Goal: Transaction & Acquisition: Book appointment/travel/reservation

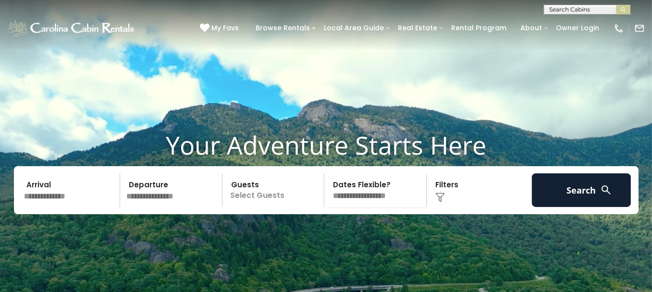
click at [64, 201] on input "text" at bounding box center [70, 190] width 99 height 34
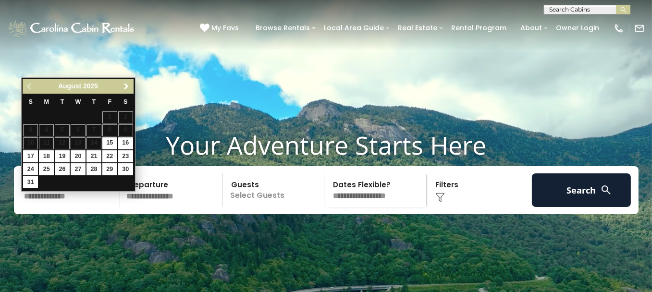
click at [125, 85] on span "Next" at bounding box center [126, 87] width 8 height 8
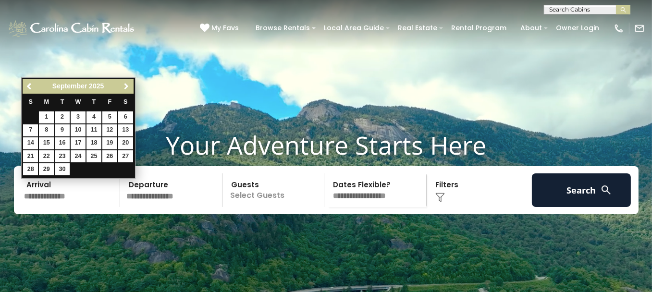
click at [125, 85] on span "Next" at bounding box center [126, 87] width 8 height 8
click at [30, 153] on link "19" at bounding box center [30, 156] width 15 height 12
type input "********"
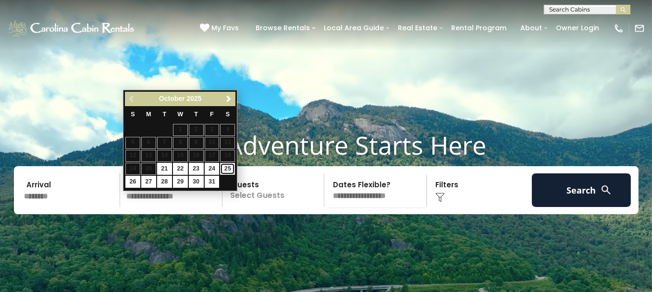
click at [224, 167] on link "25" at bounding box center [227, 169] width 15 height 12
type input "********"
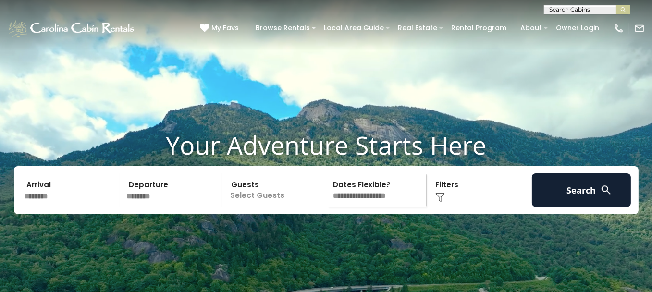
click at [305, 205] on p "Select Guests" at bounding box center [274, 190] width 99 height 34
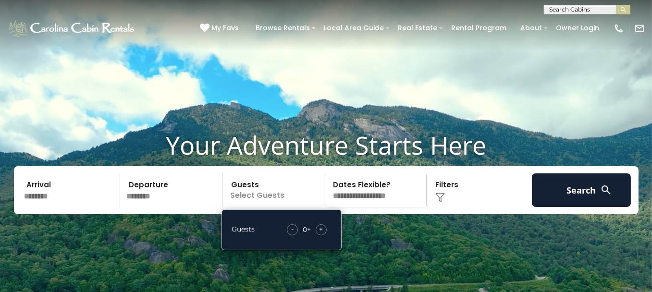
click at [320, 234] on span "+" at bounding box center [321, 229] width 4 height 10
click at [371, 207] on select "**********" at bounding box center [376, 190] width 99 height 34
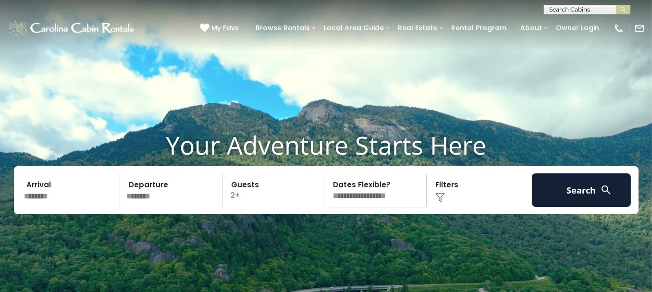
select select "*"
click at [327, 189] on select "**********" at bounding box center [376, 190] width 99 height 34
click at [450, 207] on div "Click to Choose" at bounding box center [478, 190] width 99 height 34
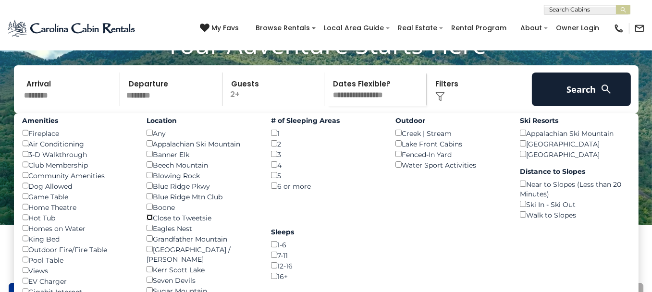
scroll to position [96, 0]
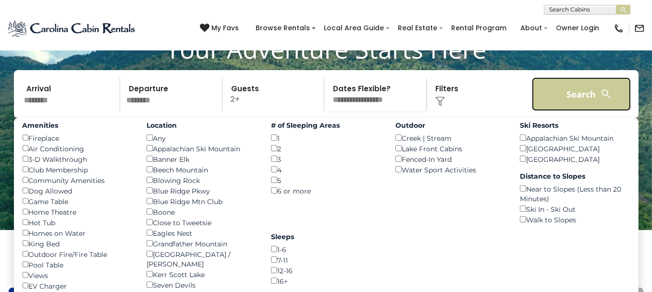
click at [560, 111] on button "Search" at bounding box center [581, 94] width 99 height 34
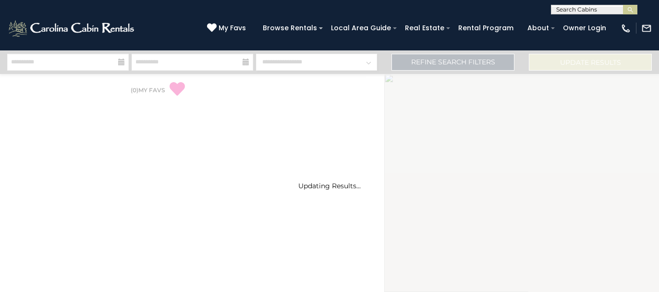
select select "*"
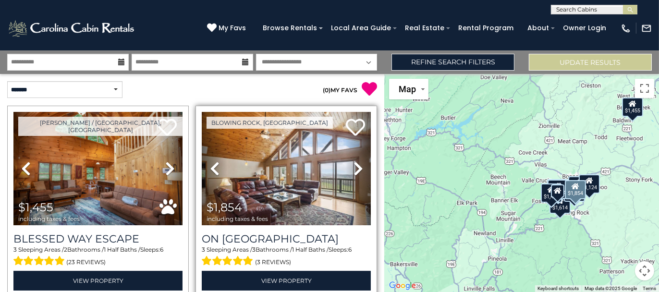
scroll to position [48, 0]
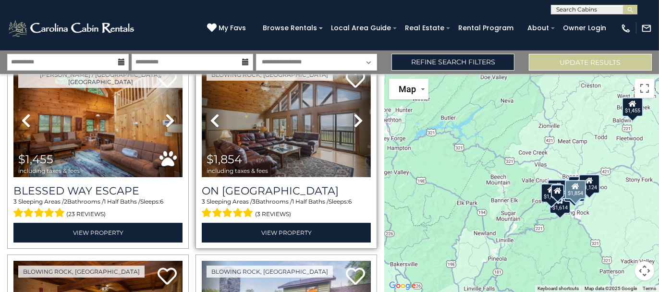
click at [277, 142] on img at bounding box center [286, 120] width 169 height 113
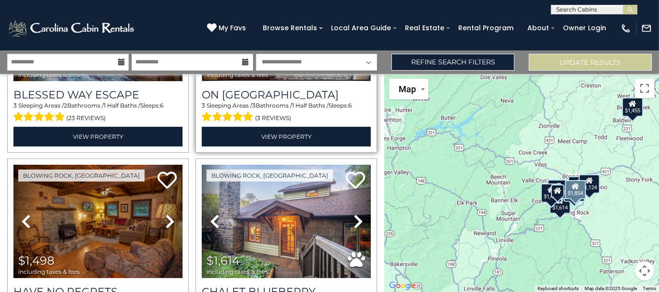
scroll to position [192, 0]
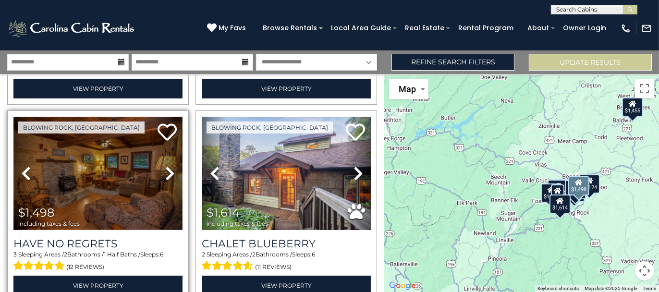
click at [142, 180] on img at bounding box center [97, 173] width 169 height 113
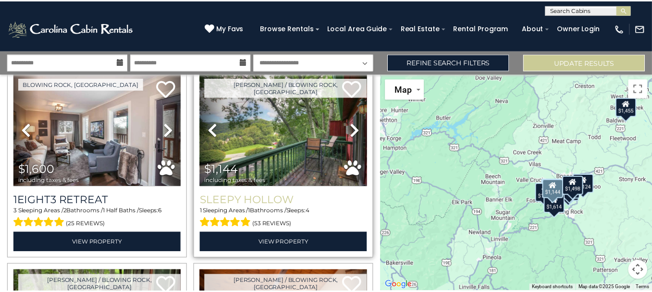
scroll to position [384, 0]
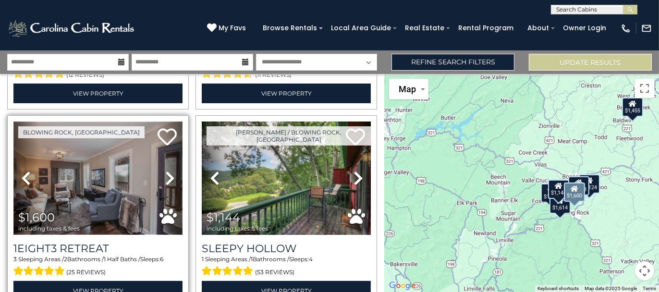
click at [132, 172] on img at bounding box center [97, 178] width 169 height 113
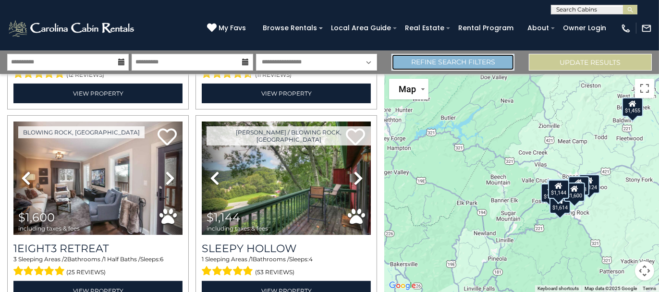
click at [479, 64] on link "Refine Search Filters" at bounding box center [452, 62] width 123 height 17
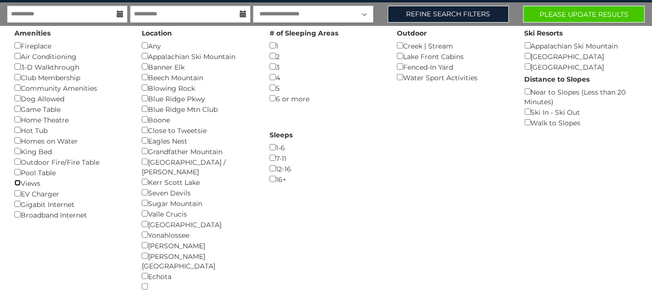
scroll to position [0, 0]
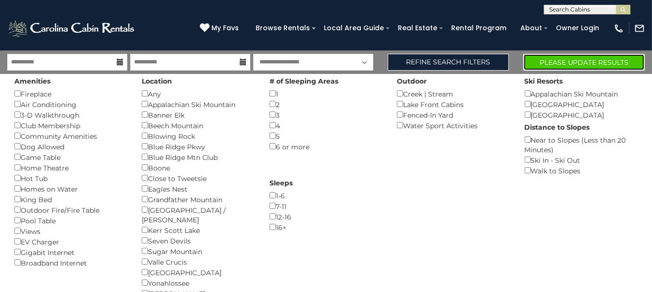
click at [543, 61] on button "Please Update Results" at bounding box center [584, 62] width 122 height 17
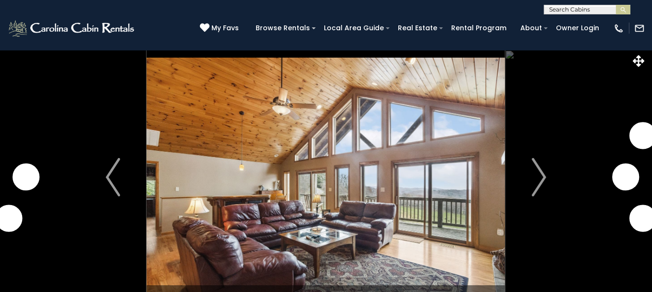
click at [536, 184] on img "Next" at bounding box center [539, 177] width 14 height 38
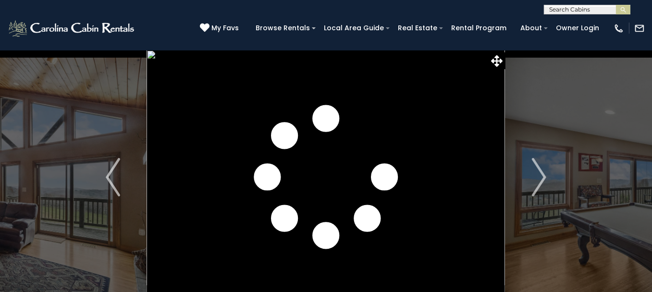
click at [536, 184] on img "Next" at bounding box center [539, 177] width 14 height 38
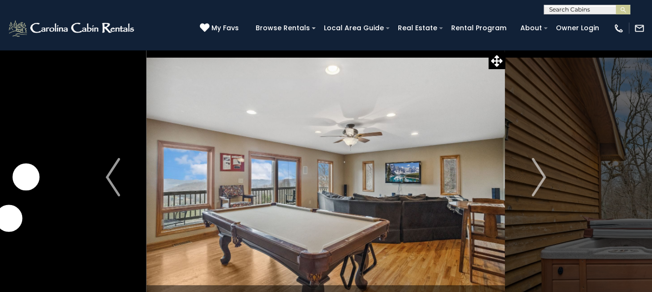
click at [536, 184] on img "Next" at bounding box center [539, 177] width 14 height 38
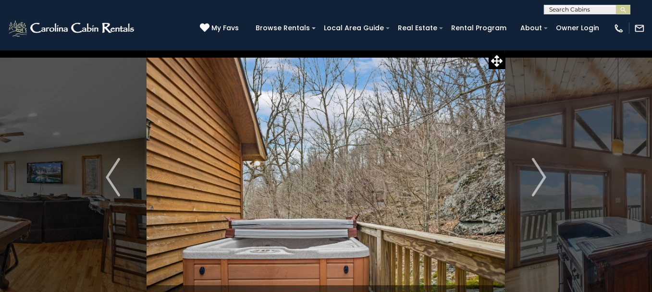
click at [536, 184] on img "Next" at bounding box center [539, 177] width 14 height 38
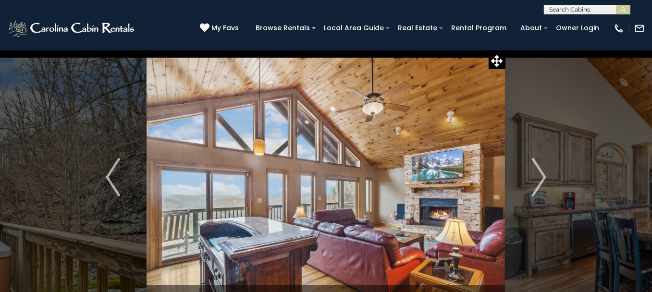
click at [536, 184] on img "Next" at bounding box center [539, 177] width 14 height 38
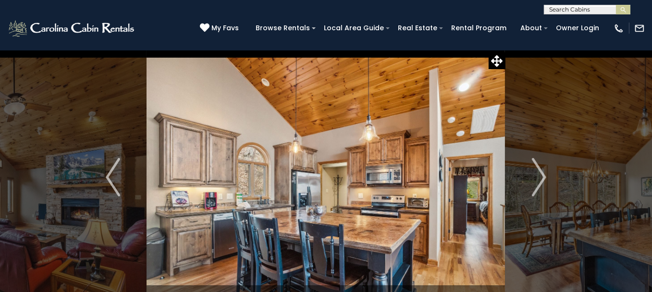
click at [536, 184] on img "Next" at bounding box center [539, 177] width 14 height 38
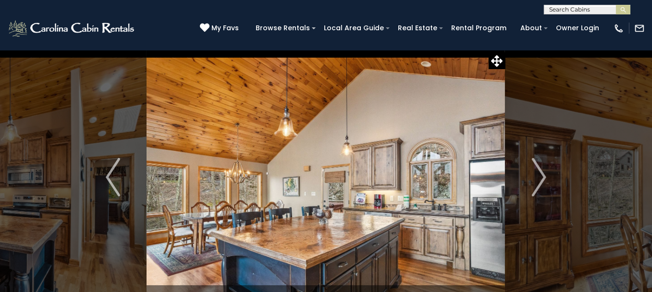
click at [536, 184] on img "Next" at bounding box center [539, 177] width 14 height 38
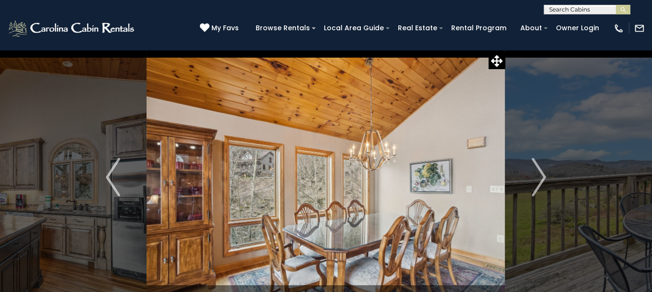
click at [536, 184] on img "Next" at bounding box center [539, 177] width 14 height 38
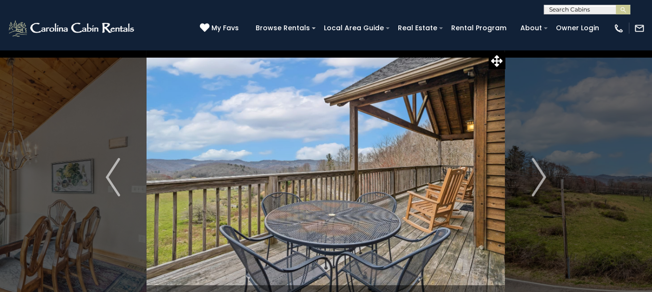
click at [536, 184] on img "Next" at bounding box center [539, 177] width 14 height 38
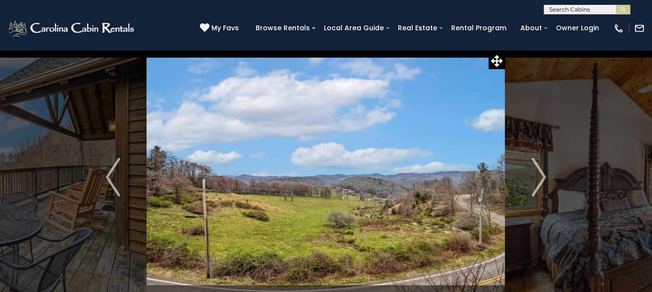
click at [536, 184] on img "Next" at bounding box center [539, 177] width 14 height 38
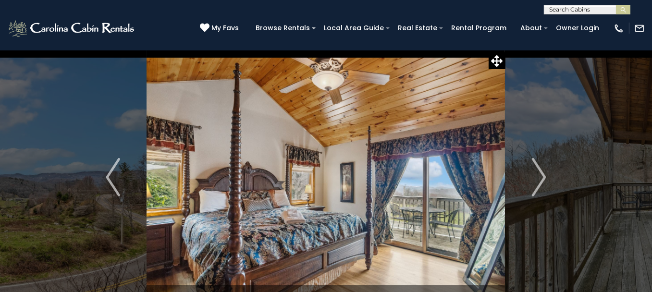
click at [536, 184] on img "Next" at bounding box center [539, 177] width 14 height 38
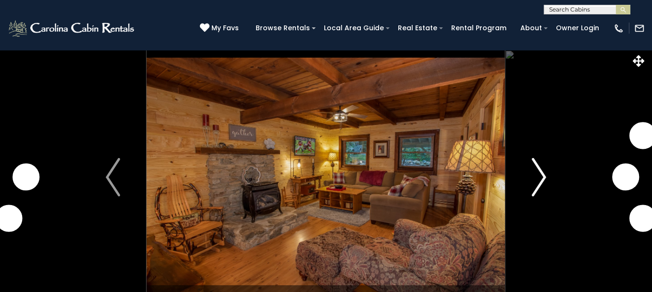
click at [538, 188] on img "Next" at bounding box center [539, 177] width 14 height 38
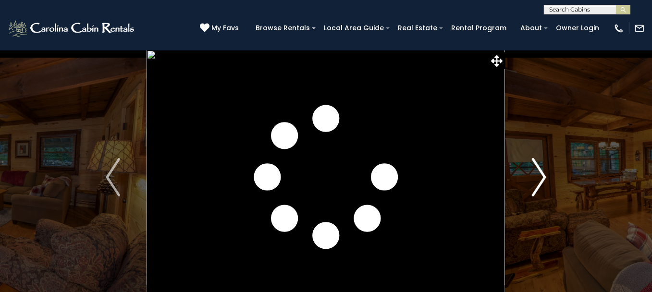
click at [538, 188] on img "Next" at bounding box center [539, 177] width 14 height 38
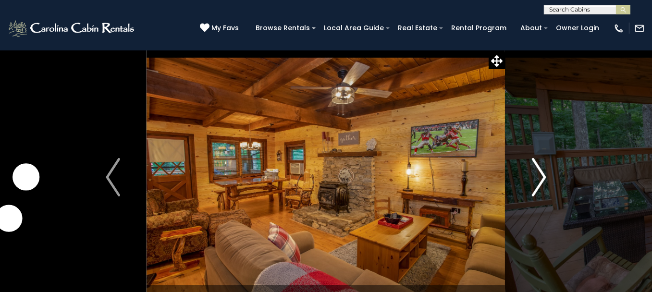
click at [538, 188] on img "Next" at bounding box center [539, 177] width 14 height 38
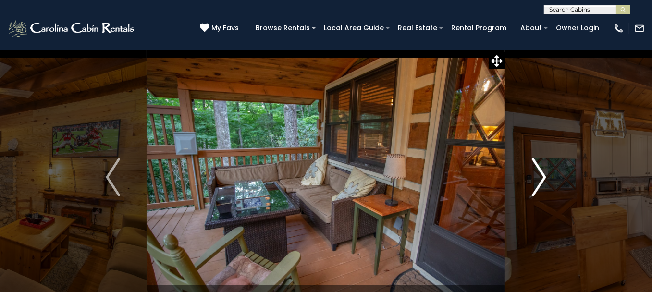
click at [538, 188] on img "Next" at bounding box center [539, 177] width 14 height 38
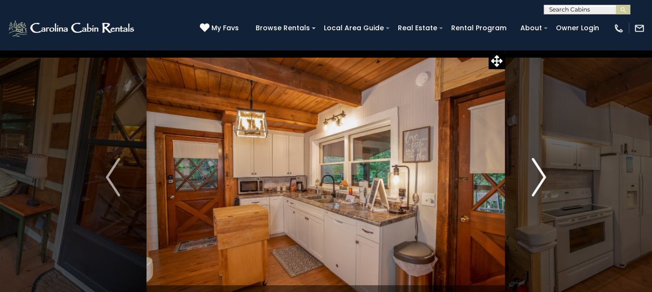
click at [538, 188] on img "Next" at bounding box center [539, 177] width 14 height 38
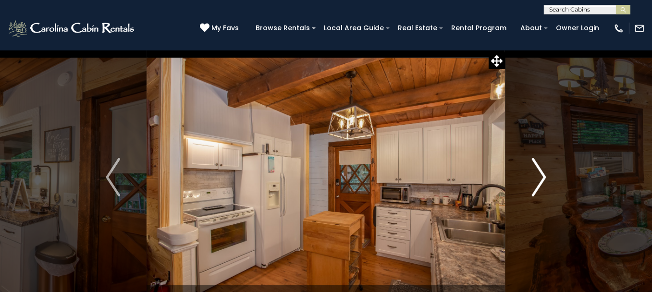
click at [538, 188] on img "Next" at bounding box center [539, 177] width 14 height 38
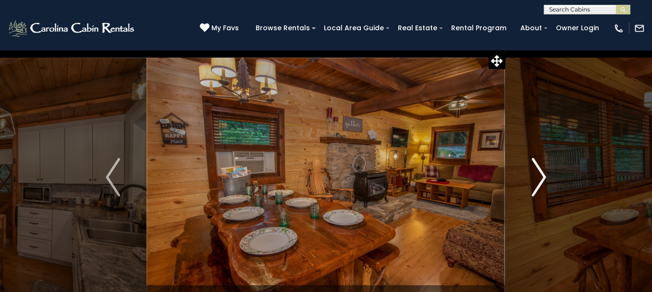
click at [538, 188] on img "Next" at bounding box center [539, 177] width 14 height 38
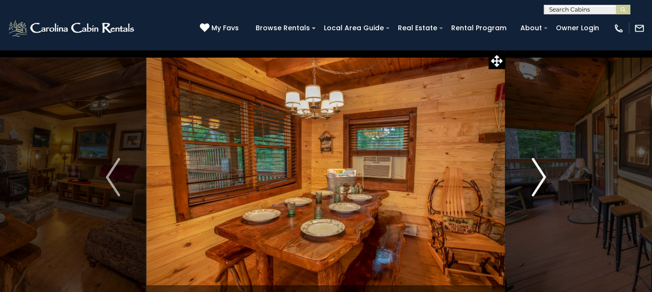
click at [538, 188] on img "Next" at bounding box center [539, 177] width 14 height 38
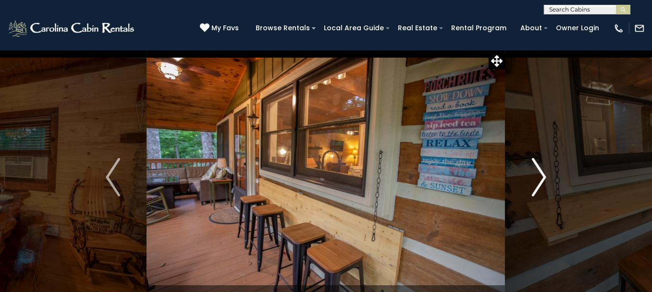
click at [538, 188] on img "Next" at bounding box center [539, 177] width 14 height 38
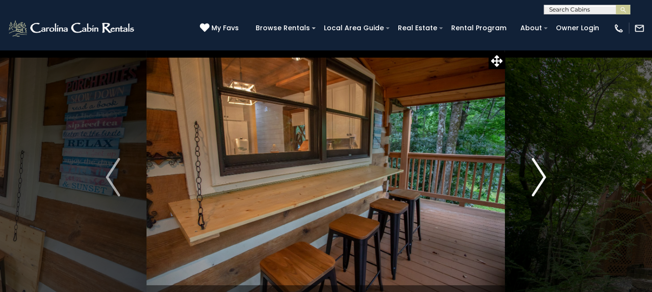
click at [538, 188] on img "Next" at bounding box center [539, 177] width 14 height 38
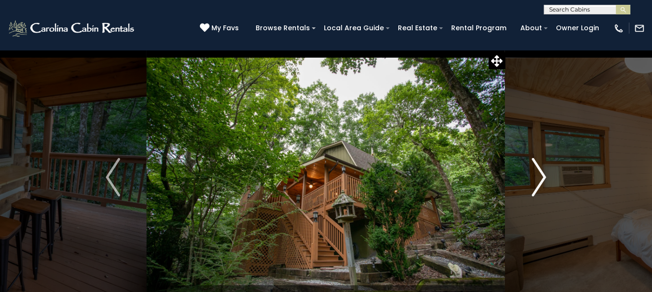
click at [538, 188] on img "Next" at bounding box center [539, 177] width 14 height 38
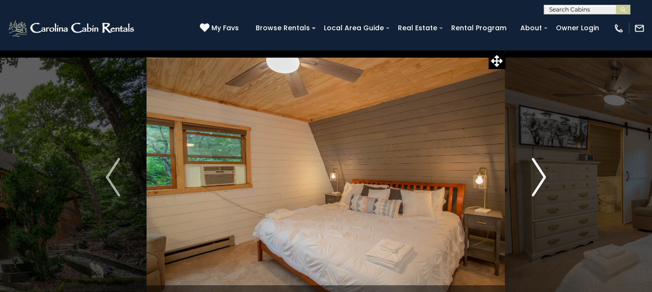
click at [538, 188] on img "Next" at bounding box center [539, 177] width 14 height 38
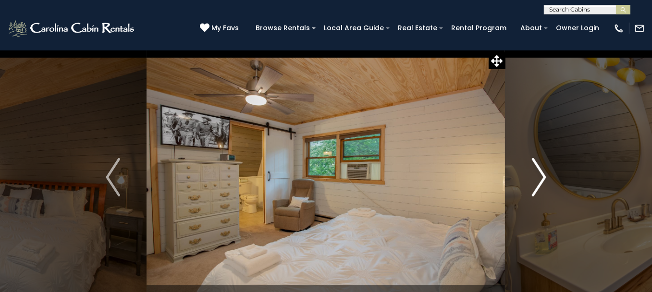
click at [538, 188] on img "Next" at bounding box center [539, 177] width 14 height 38
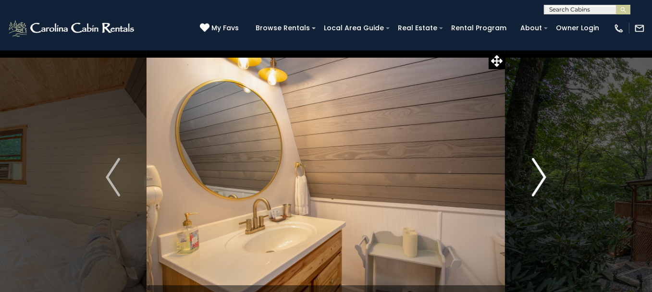
click at [538, 188] on img "Next" at bounding box center [539, 177] width 14 height 38
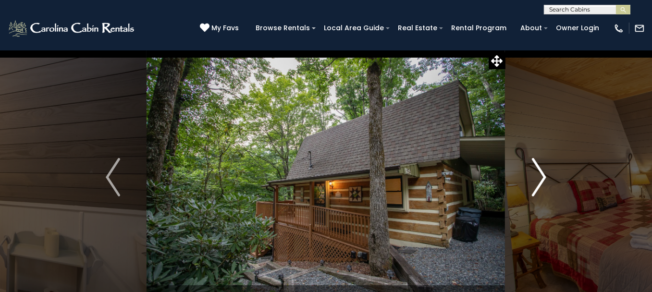
click at [538, 188] on img "Next" at bounding box center [539, 177] width 14 height 38
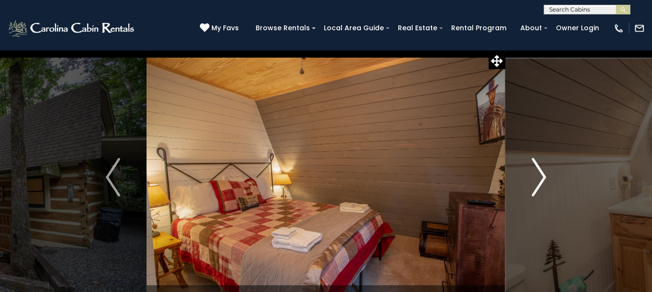
click at [538, 188] on img "Next" at bounding box center [539, 177] width 14 height 38
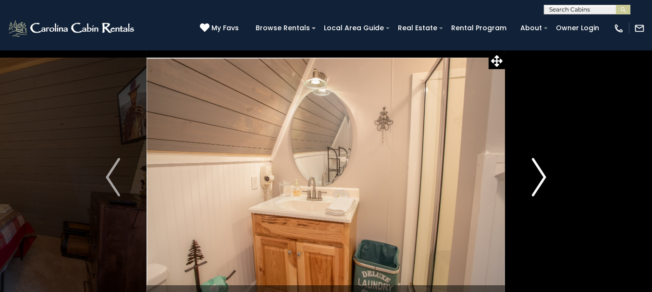
click at [538, 188] on img "Next" at bounding box center [539, 177] width 14 height 38
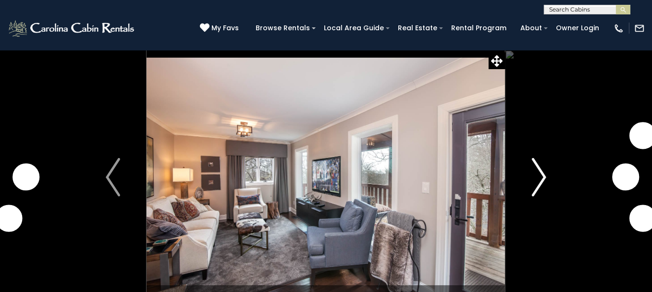
click at [527, 190] on button "Next" at bounding box center [538, 177] width 67 height 255
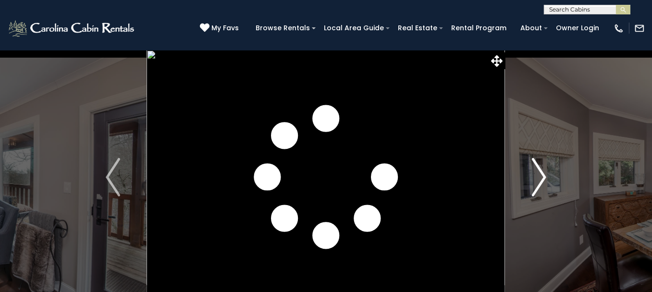
click at [527, 190] on button "Next" at bounding box center [538, 177] width 67 height 255
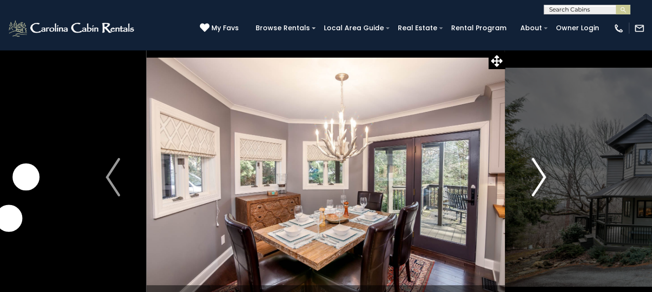
click at [527, 190] on button "Next" at bounding box center [538, 177] width 67 height 255
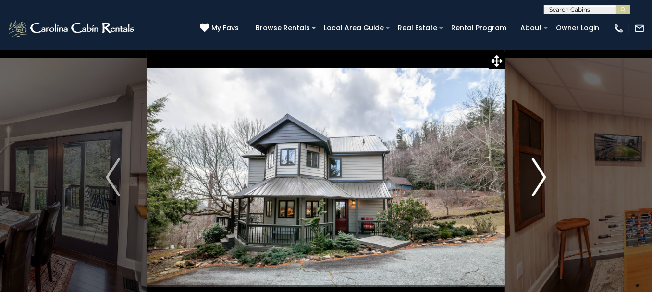
click at [527, 190] on button "Next" at bounding box center [538, 177] width 67 height 255
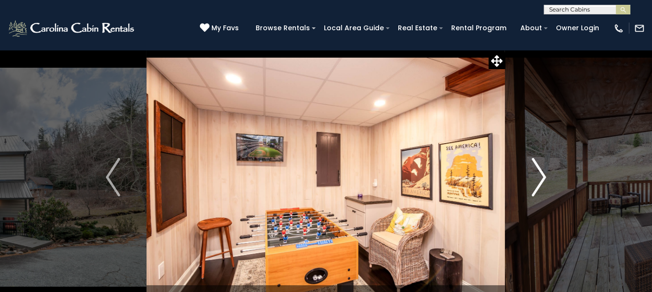
click at [527, 190] on button "Next" at bounding box center [538, 177] width 67 height 255
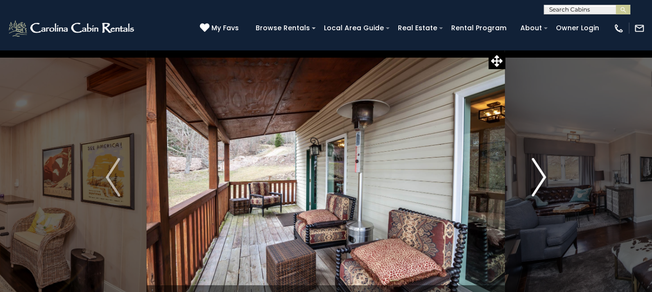
click at [527, 190] on button "Next" at bounding box center [538, 177] width 67 height 255
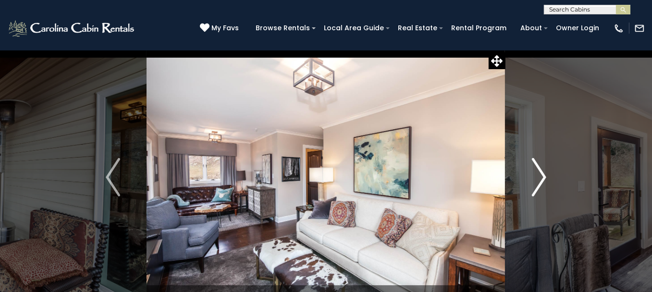
click at [527, 190] on button "Next" at bounding box center [538, 177] width 67 height 255
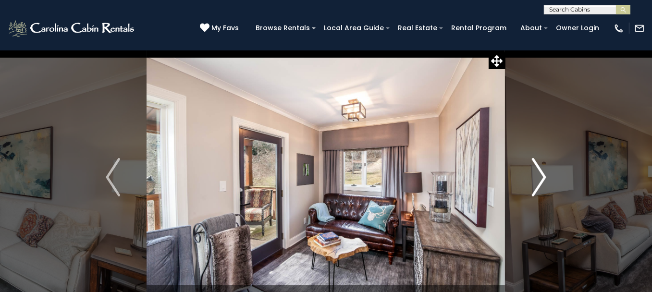
click at [527, 190] on button "Next" at bounding box center [538, 177] width 67 height 255
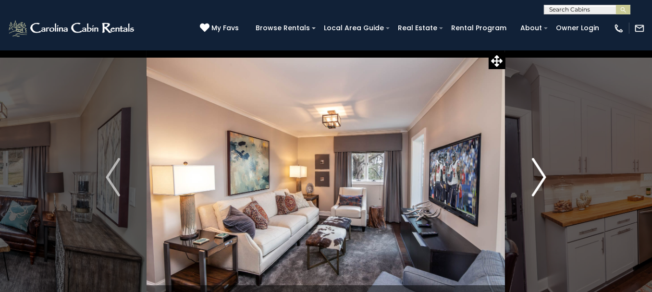
click at [527, 190] on button "Next" at bounding box center [538, 177] width 67 height 255
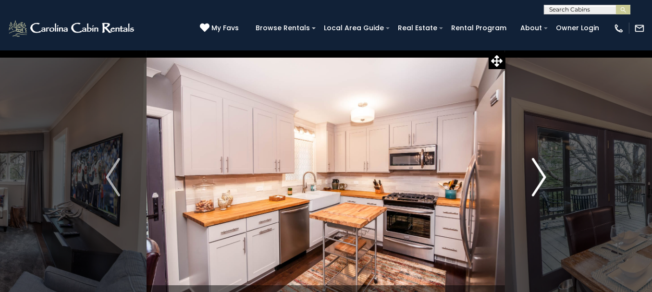
click at [527, 190] on button "Next" at bounding box center [538, 177] width 67 height 255
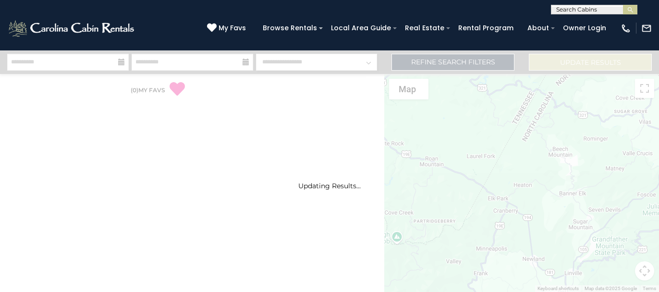
select select "*"
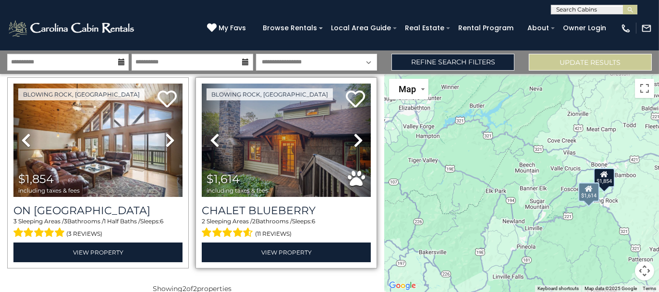
scroll to position [42, 0]
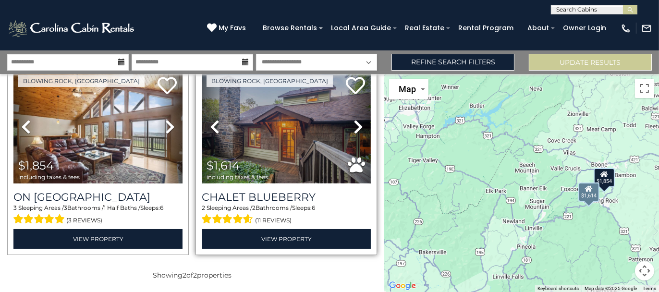
click at [307, 154] on img at bounding box center [286, 126] width 169 height 113
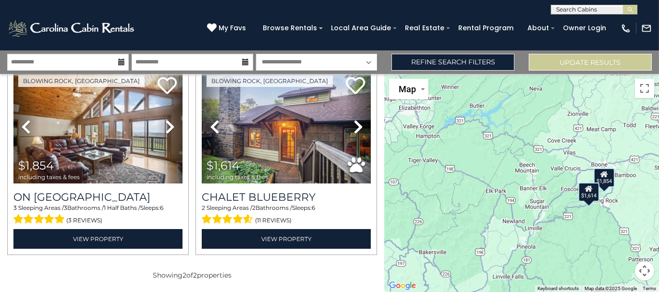
click at [562, 8] on input "text" at bounding box center [593, 12] width 84 height 10
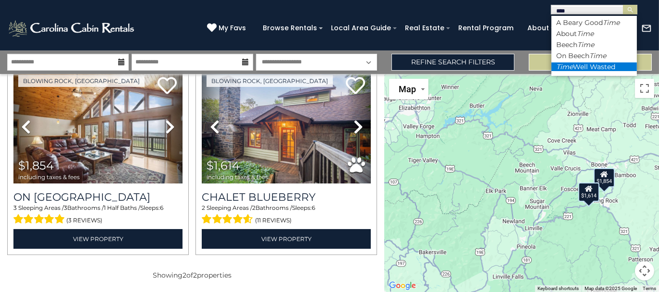
type input "****"
click at [579, 63] on li "Time Well Wasted" at bounding box center [593, 66] width 85 height 9
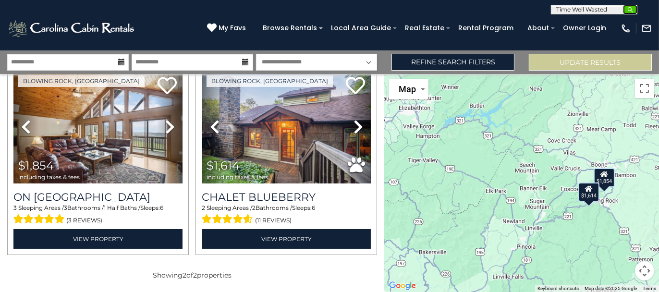
click at [632, 6] on img "submit" at bounding box center [630, 9] width 7 height 7
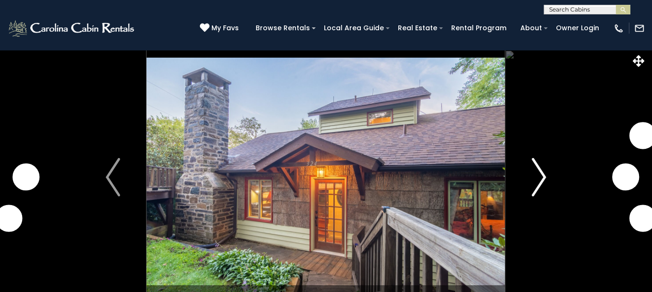
click at [539, 190] on img "Next" at bounding box center [539, 177] width 14 height 38
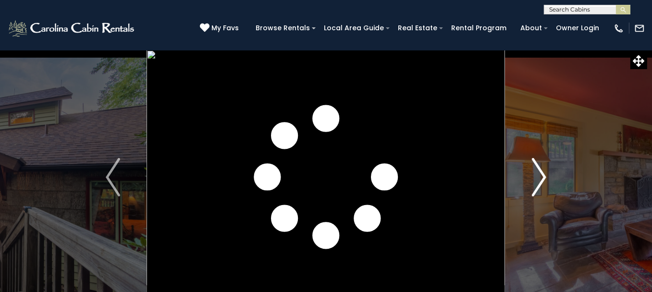
click at [539, 190] on img "Next" at bounding box center [539, 177] width 14 height 38
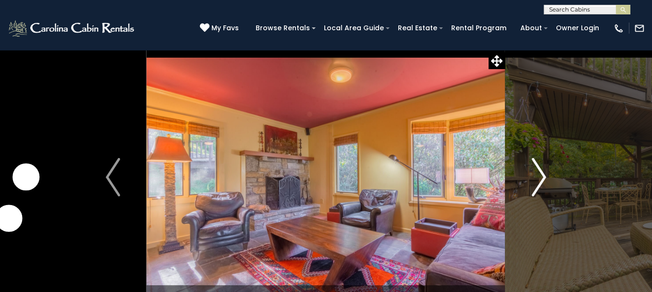
click at [539, 190] on img "Next" at bounding box center [539, 177] width 14 height 38
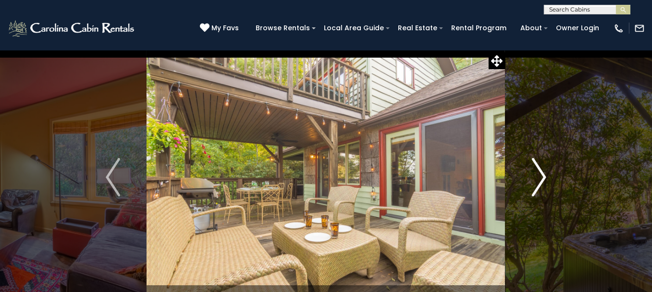
click at [539, 190] on img "Next" at bounding box center [539, 177] width 14 height 38
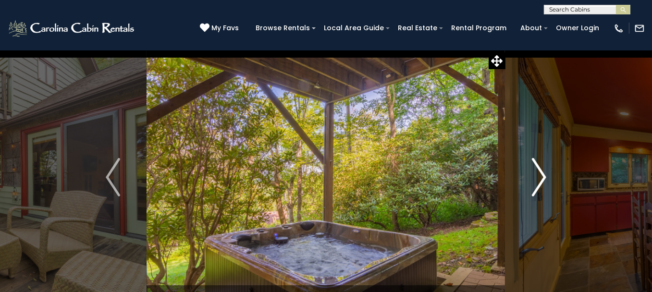
click at [539, 190] on img "Next" at bounding box center [539, 177] width 14 height 38
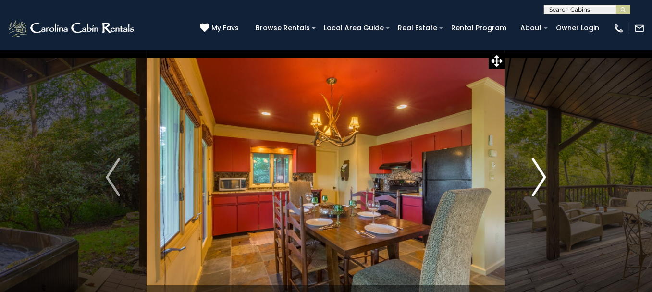
click at [539, 190] on img "Next" at bounding box center [539, 177] width 14 height 38
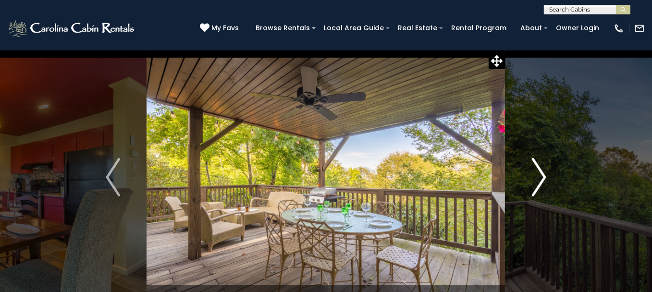
click at [539, 190] on img "Next" at bounding box center [539, 177] width 14 height 38
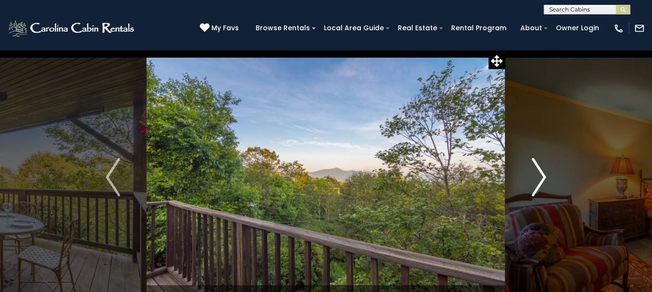
click at [539, 190] on img "Next" at bounding box center [539, 177] width 14 height 38
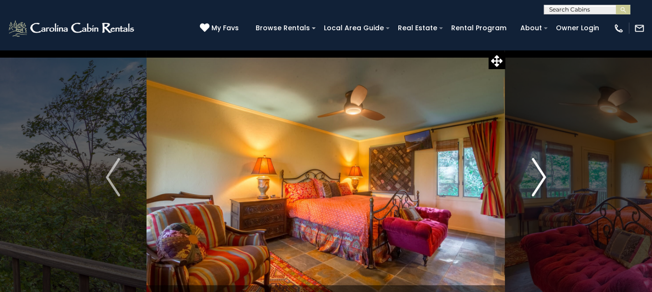
click at [539, 190] on img "Next" at bounding box center [539, 177] width 14 height 38
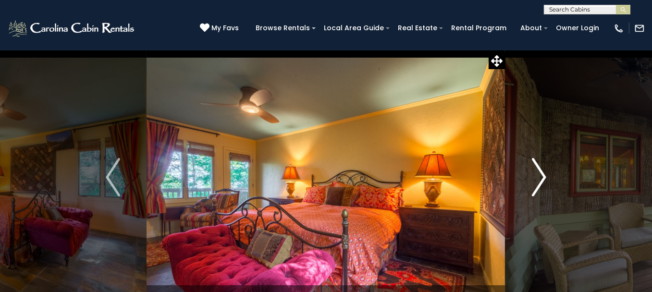
click at [539, 190] on img "Next" at bounding box center [539, 177] width 14 height 38
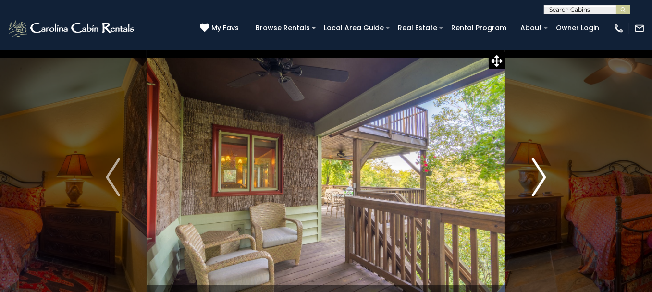
click at [539, 190] on img "Next" at bounding box center [539, 177] width 14 height 38
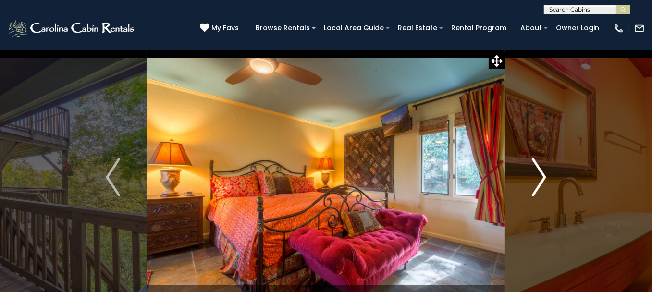
click at [539, 190] on img "Next" at bounding box center [539, 177] width 14 height 38
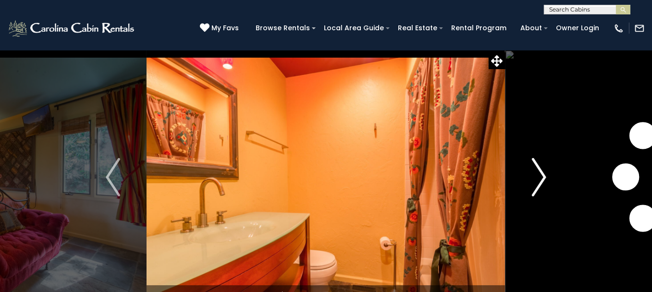
click at [539, 190] on img "Next" at bounding box center [539, 177] width 14 height 38
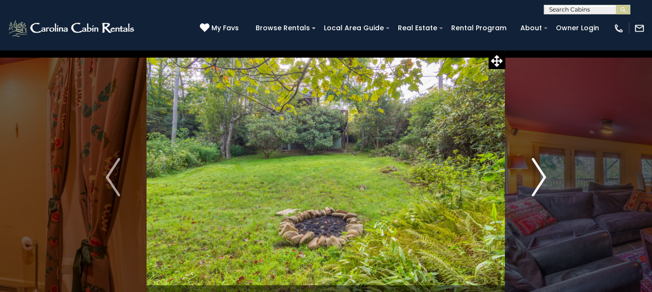
click at [539, 190] on img "Next" at bounding box center [539, 177] width 14 height 38
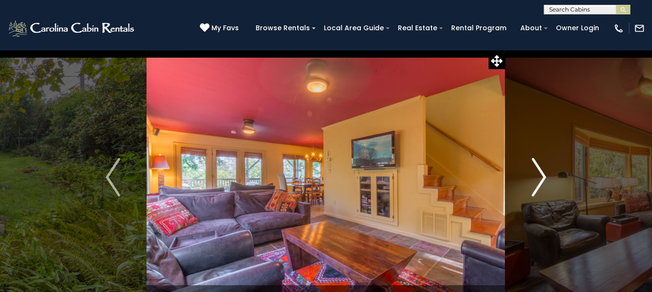
click at [539, 190] on img "Next" at bounding box center [539, 177] width 14 height 38
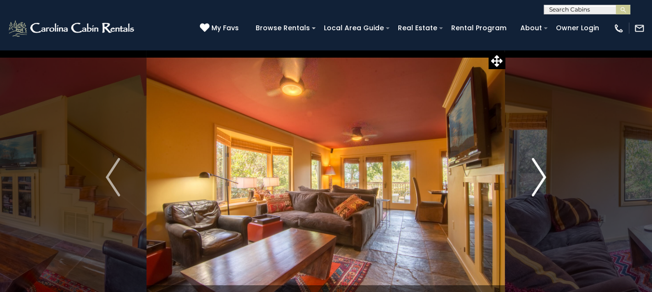
click at [539, 190] on img "Next" at bounding box center [539, 177] width 14 height 38
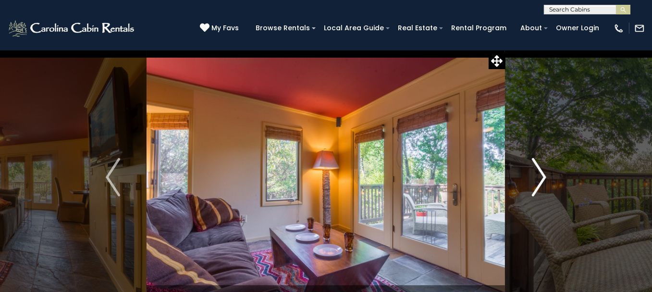
click at [537, 190] on img "Next" at bounding box center [539, 177] width 14 height 38
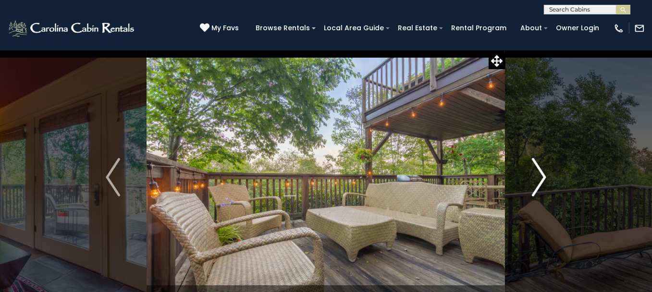
click at [537, 190] on img "Next" at bounding box center [539, 177] width 14 height 38
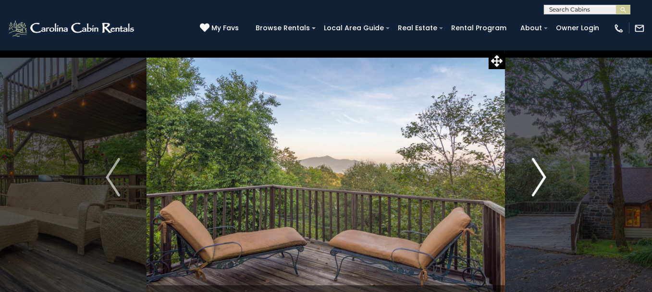
click at [537, 190] on img "Next" at bounding box center [539, 177] width 14 height 38
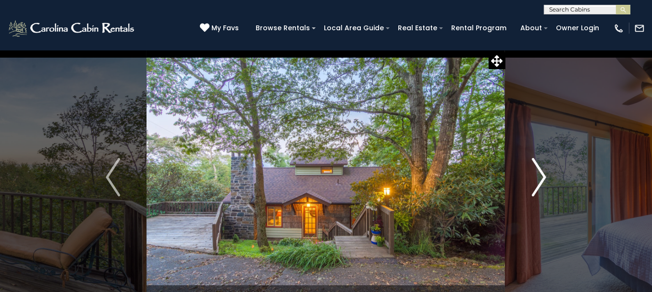
click at [537, 190] on img "Next" at bounding box center [539, 177] width 14 height 38
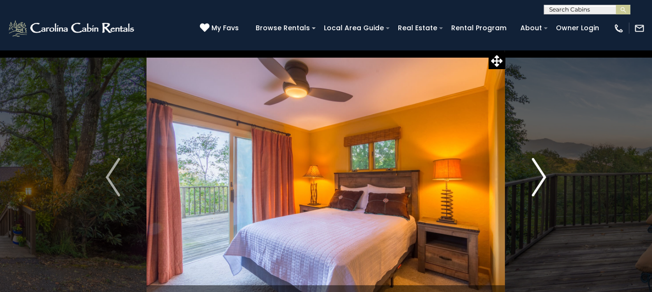
click at [537, 190] on img "Next" at bounding box center [539, 177] width 14 height 38
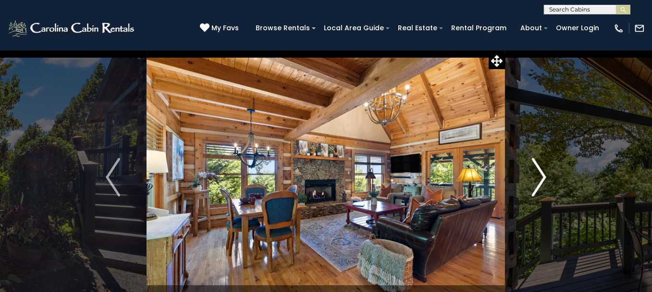
click at [536, 190] on img "Next" at bounding box center [539, 177] width 14 height 38
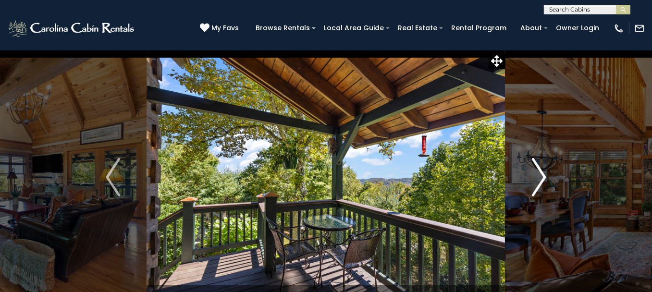
click at [536, 190] on img "Next" at bounding box center [539, 177] width 14 height 38
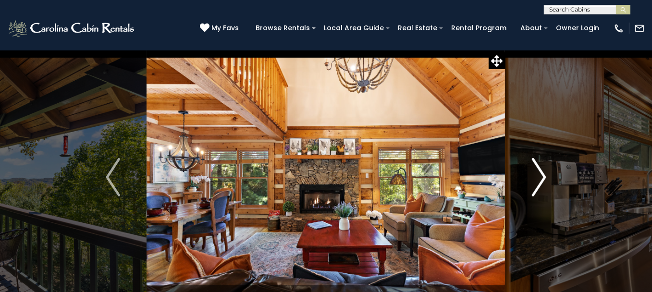
click at [536, 190] on img "Next" at bounding box center [539, 177] width 14 height 38
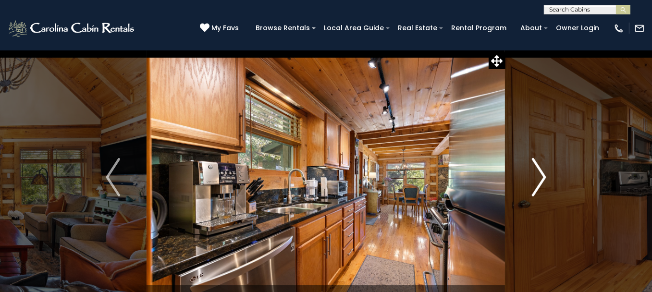
click at [536, 190] on img "Next" at bounding box center [539, 177] width 14 height 38
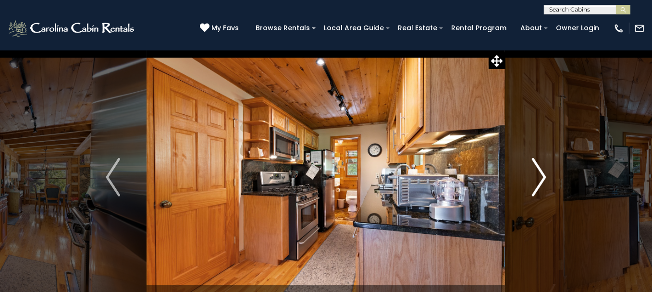
click at [536, 190] on img "Next" at bounding box center [539, 177] width 14 height 38
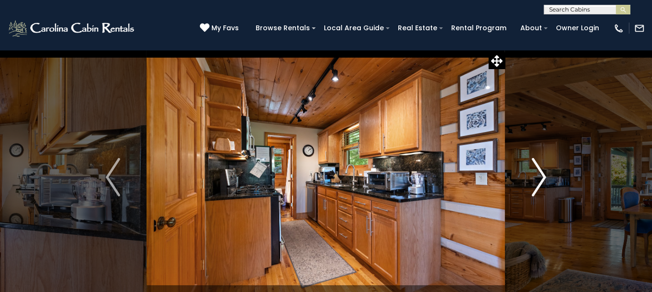
click at [536, 190] on img "Next" at bounding box center [539, 177] width 14 height 38
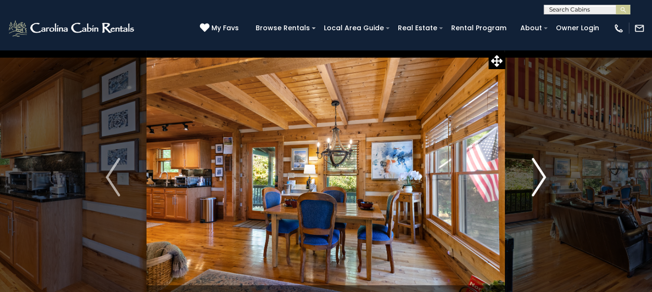
click at [536, 190] on img "Next" at bounding box center [539, 177] width 14 height 38
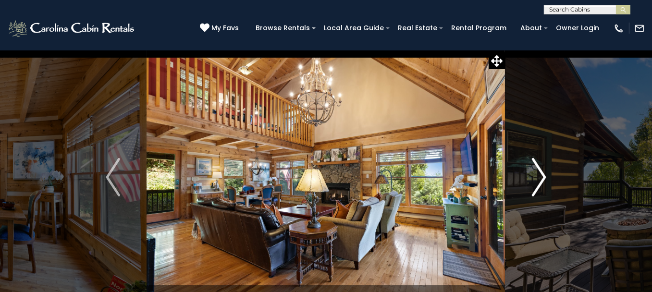
click at [536, 190] on img "Next" at bounding box center [539, 177] width 14 height 38
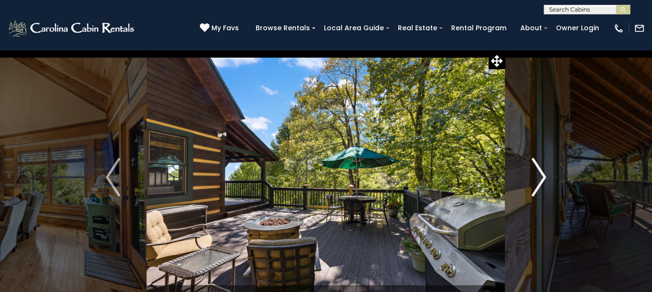
click at [536, 190] on img "Next" at bounding box center [539, 177] width 14 height 38
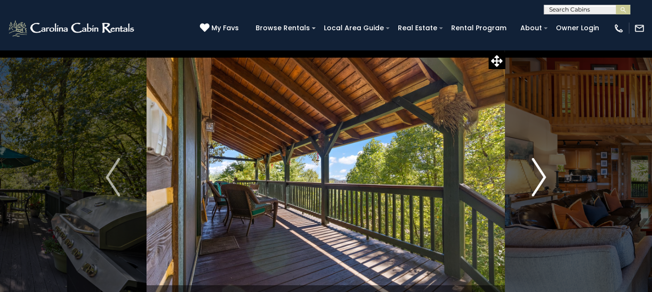
click at [536, 190] on img "Next" at bounding box center [539, 177] width 14 height 38
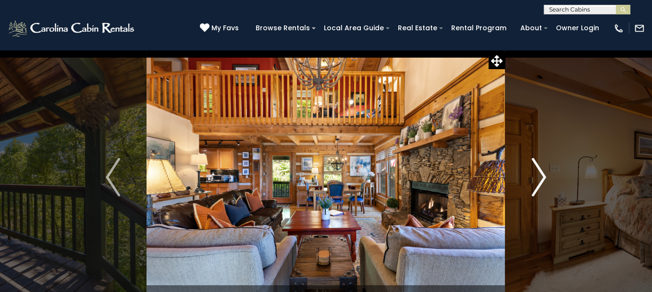
click at [536, 190] on img "Next" at bounding box center [539, 177] width 14 height 38
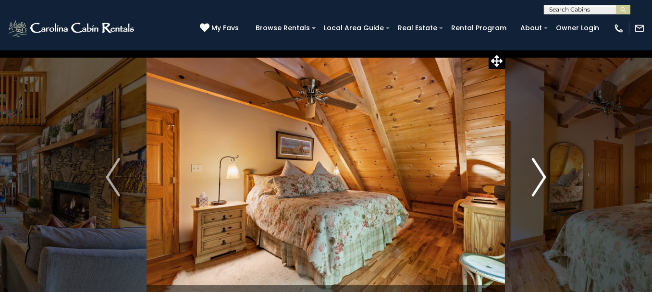
click at [536, 190] on img "Next" at bounding box center [539, 177] width 14 height 38
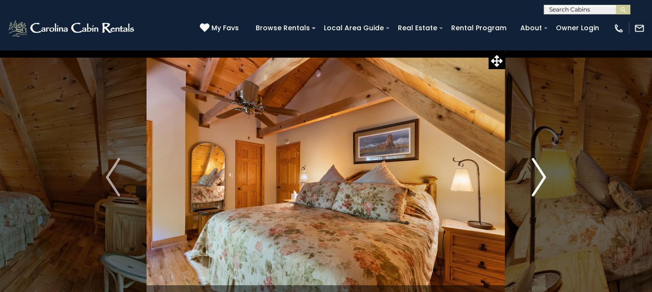
click at [536, 190] on img "Next" at bounding box center [539, 177] width 14 height 38
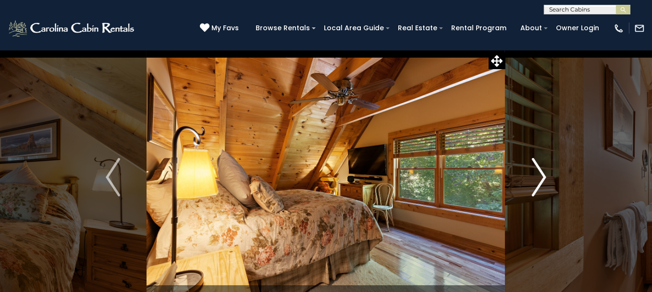
click at [536, 190] on img "Next" at bounding box center [539, 177] width 14 height 38
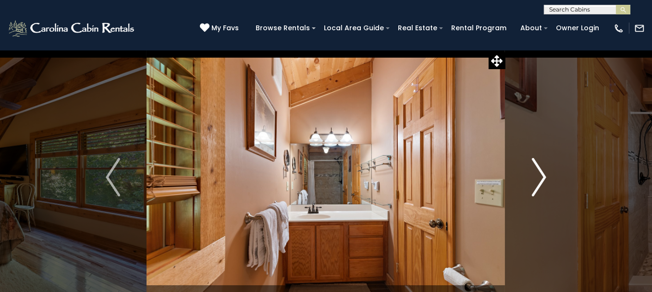
click at [536, 190] on img "Next" at bounding box center [539, 177] width 14 height 38
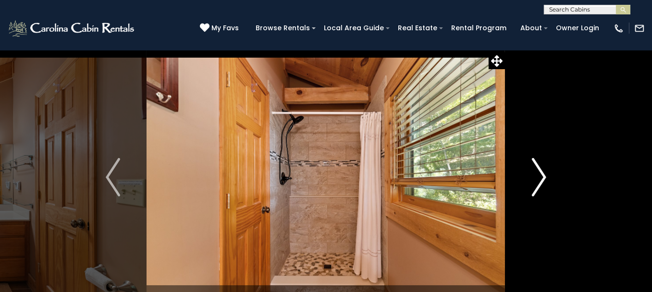
click at [536, 190] on img "Next" at bounding box center [539, 177] width 14 height 38
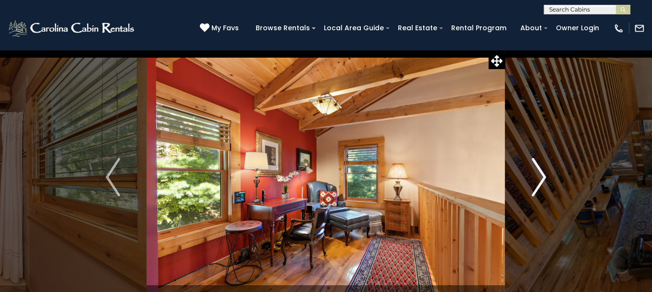
click at [536, 190] on img "Next" at bounding box center [539, 177] width 14 height 38
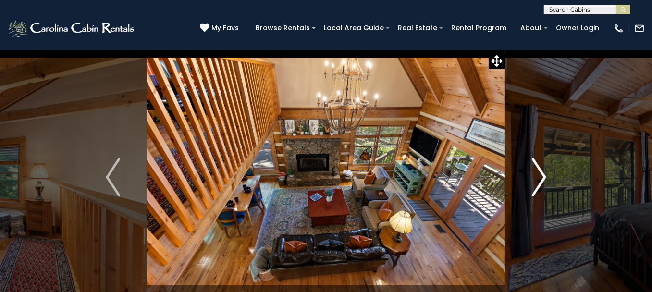
click at [536, 190] on img "Next" at bounding box center [539, 177] width 14 height 38
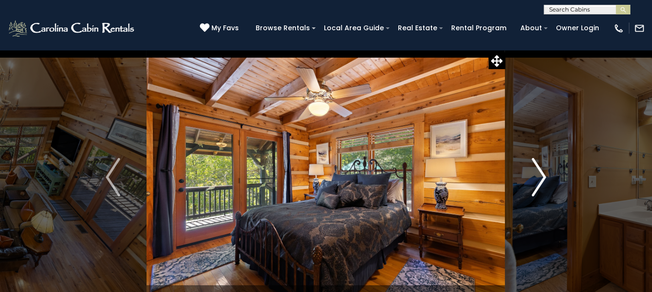
click at [536, 190] on img "Next" at bounding box center [539, 177] width 14 height 38
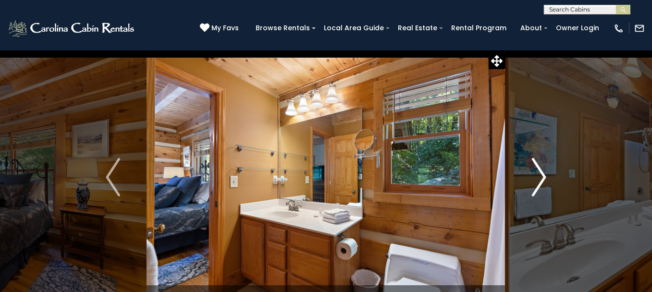
click at [536, 190] on img "Next" at bounding box center [539, 177] width 14 height 38
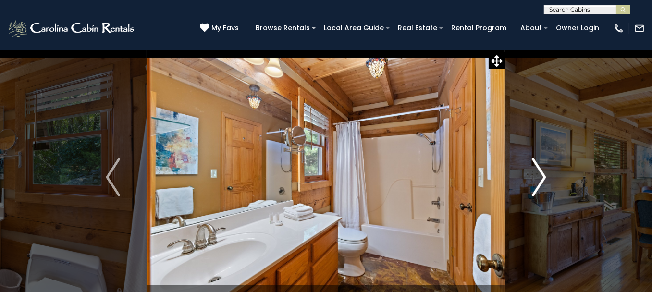
click at [536, 190] on img "Next" at bounding box center [539, 177] width 14 height 38
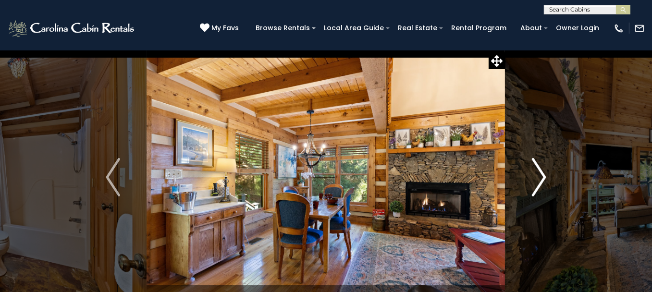
click at [536, 190] on img "Next" at bounding box center [539, 177] width 14 height 38
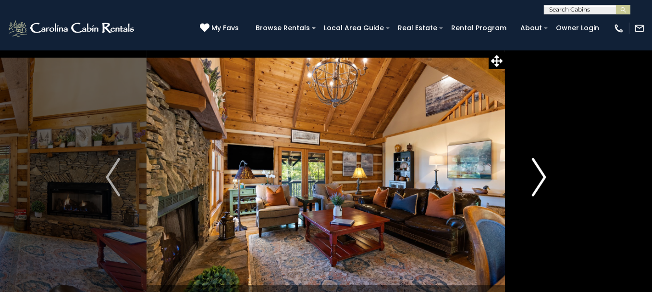
click at [536, 190] on img "Next" at bounding box center [539, 177] width 14 height 38
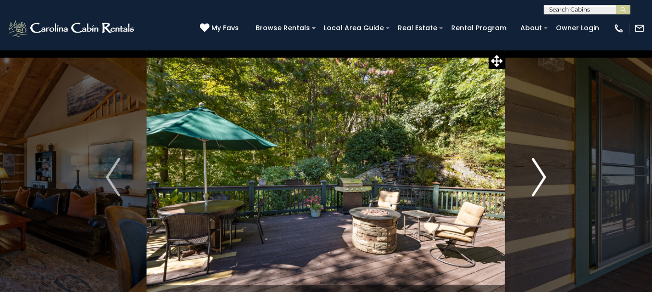
click at [536, 190] on img "Next" at bounding box center [539, 177] width 14 height 38
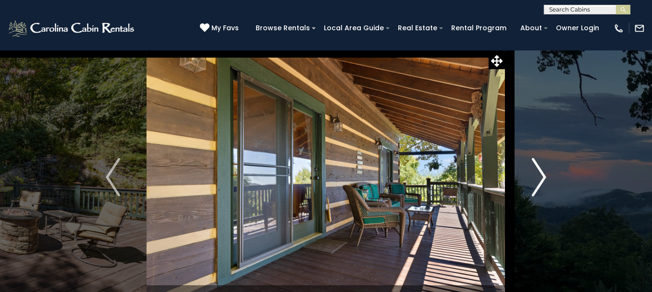
click at [536, 190] on img "Next" at bounding box center [539, 177] width 14 height 38
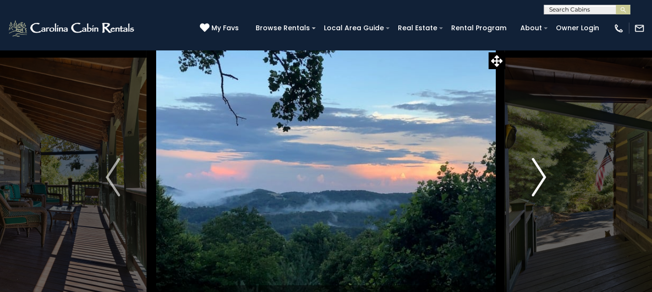
click at [536, 190] on img "Next" at bounding box center [539, 177] width 14 height 38
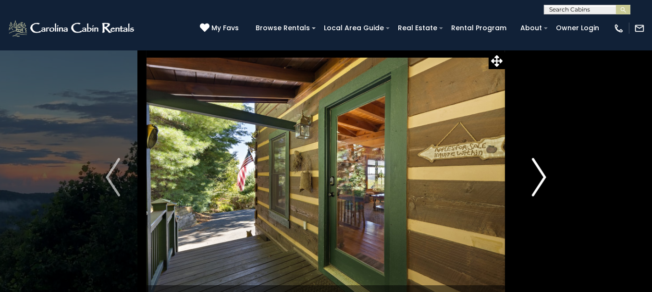
click at [536, 190] on img "Next" at bounding box center [539, 177] width 14 height 38
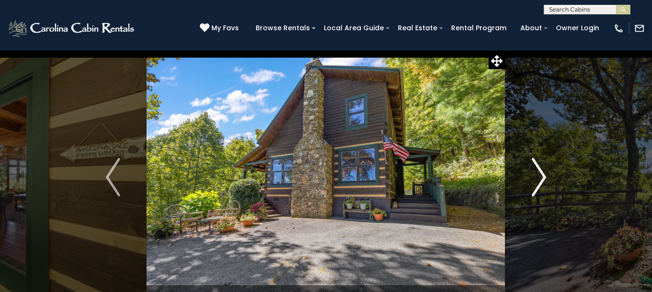
click at [536, 190] on img "Next" at bounding box center [539, 177] width 14 height 38
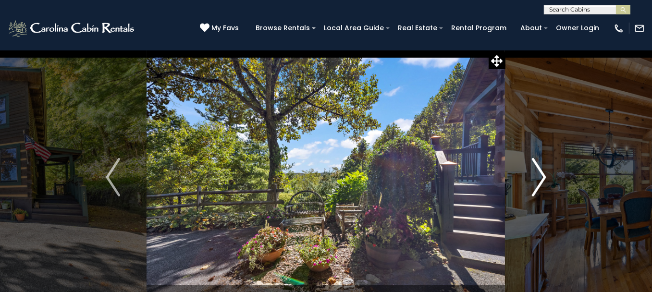
click at [536, 190] on img "Next" at bounding box center [539, 177] width 14 height 38
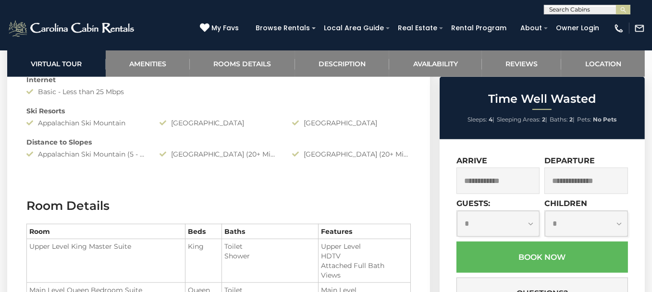
scroll to position [817, 0]
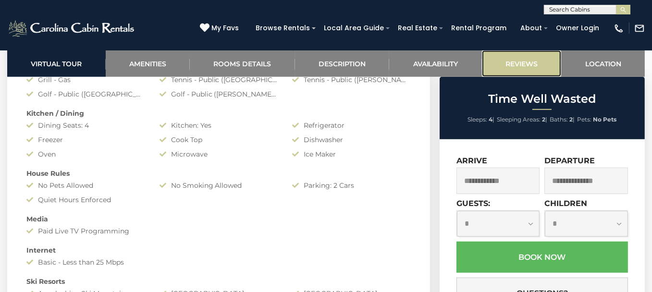
click at [530, 61] on link "Reviews" at bounding box center [522, 63] width 80 height 26
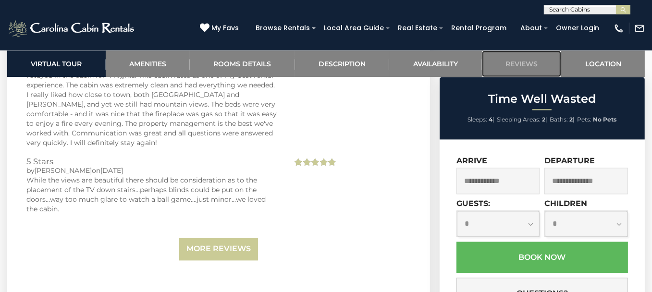
scroll to position [2614, 0]
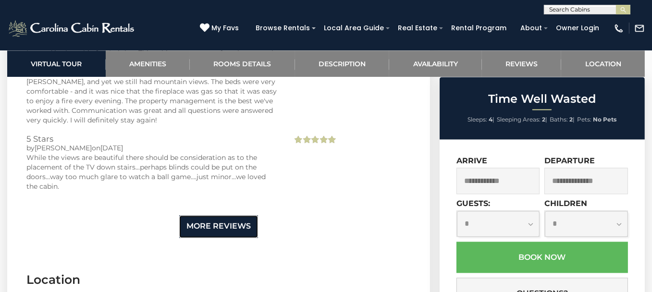
click at [250, 220] on link "More Reviews" at bounding box center [218, 226] width 79 height 23
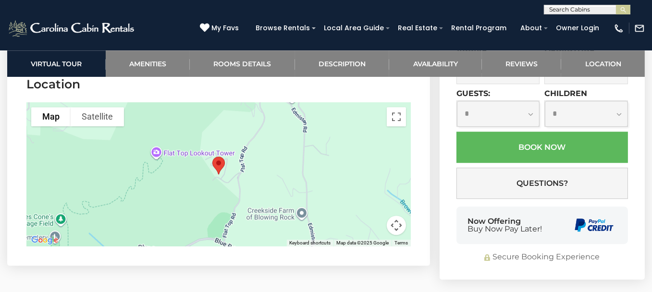
scroll to position [3383, 0]
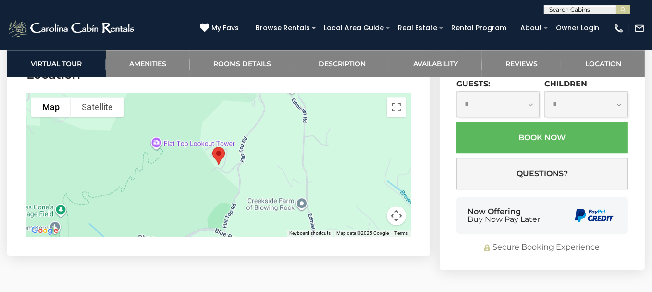
click at [392, 208] on button "Map camera controls" at bounding box center [396, 215] width 19 height 19
click at [394, 206] on button "Map camera controls" at bounding box center [396, 215] width 19 height 19
click at [370, 206] on button "Zoom out" at bounding box center [372, 215] width 19 height 19
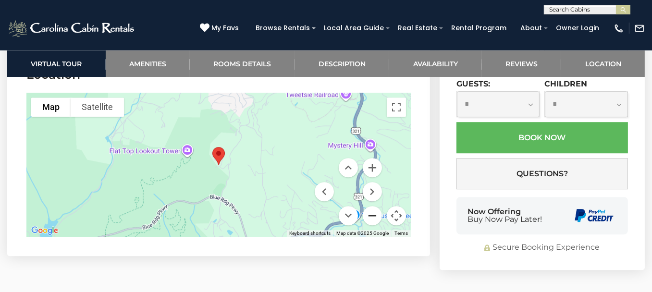
click at [370, 206] on button "Zoom out" at bounding box center [372, 215] width 19 height 19
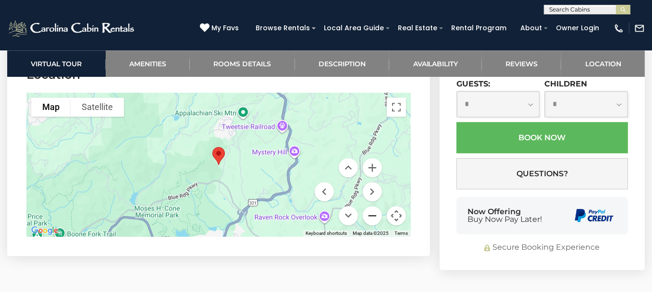
click at [370, 206] on button "Zoom out" at bounding box center [372, 215] width 19 height 19
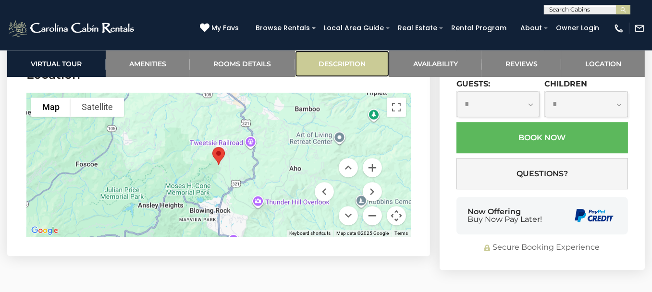
click at [359, 60] on link "Description" at bounding box center [342, 63] width 95 height 26
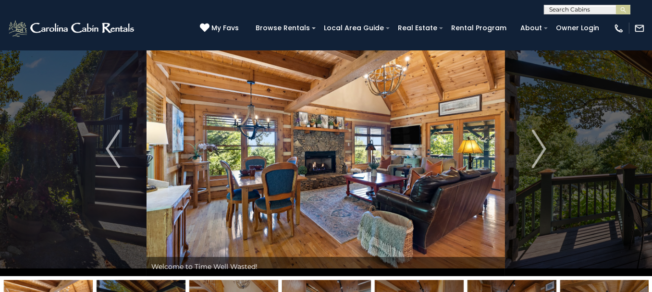
scroll to position [0, 0]
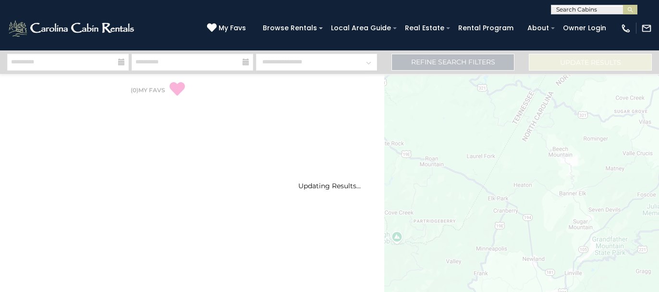
select select "*"
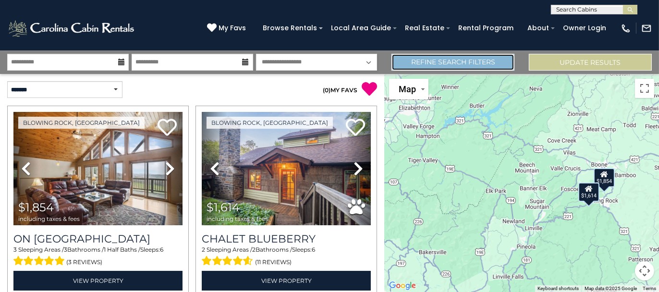
click at [447, 61] on link "Refine Search Filters" at bounding box center [452, 62] width 123 height 17
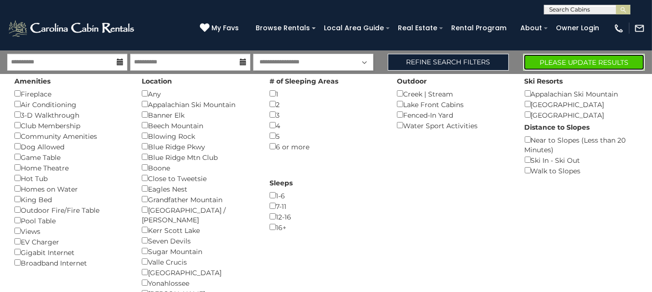
click at [540, 60] on button "Please Update Results" at bounding box center [584, 62] width 122 height 17
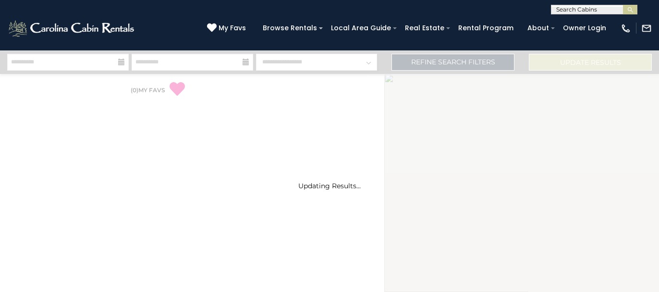
select select "*"
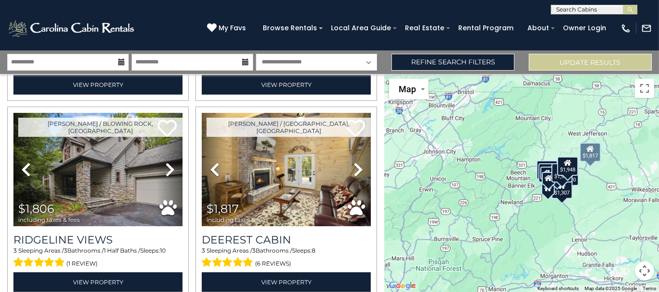
scroll to position [384, 0]
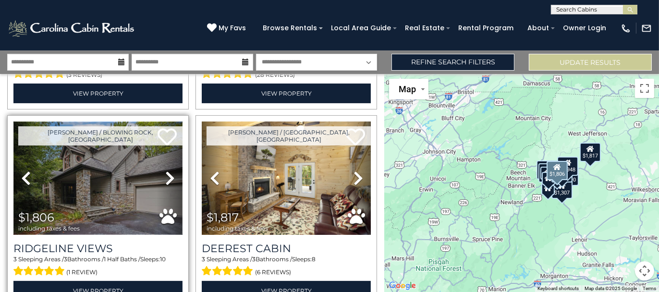
click at [119, 176] on img at bounding box center [97, 178] width 169 height 113
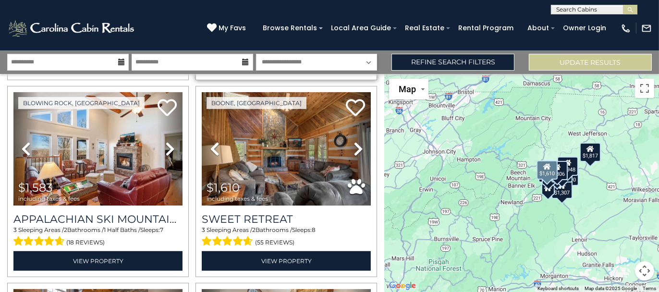
scroll to position [624, 0]
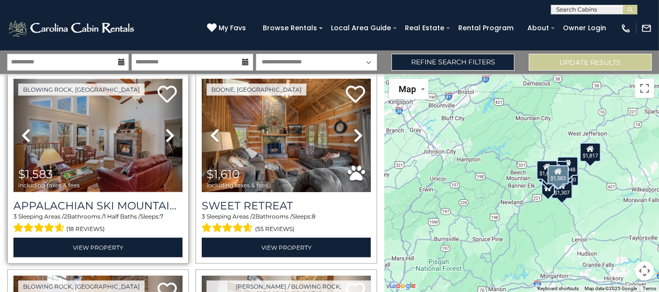
click at [93, 127] on img at bounding box center [97, 135] width 169 height 113
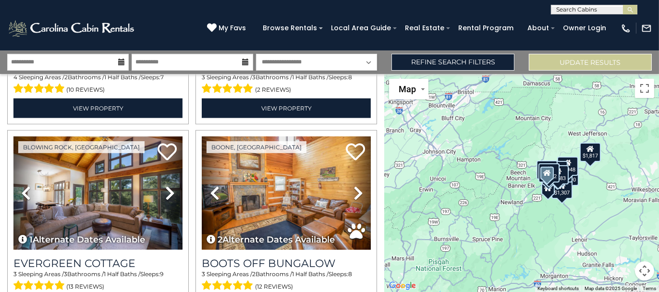
scroll to position [1009, 0]
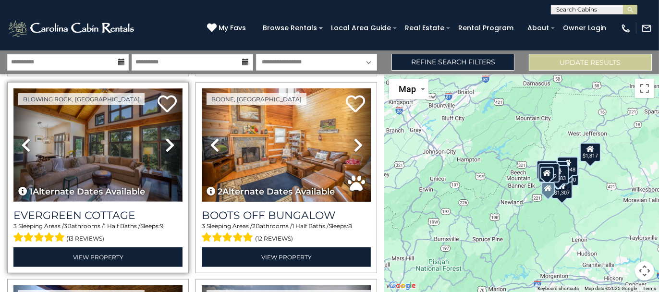
click at [118, 147] on img at bounding box center [97, 144] width 169 height 113
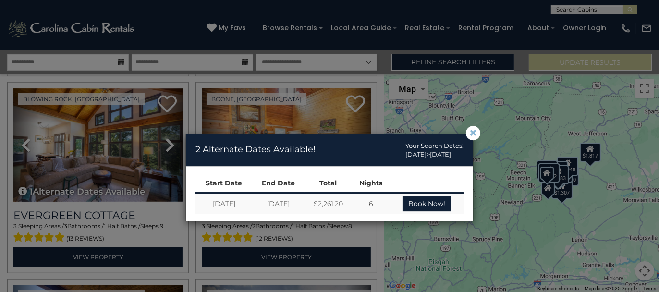
click at [471, 133] on span "×" at bounding box center [473, 133] width 9 height 0
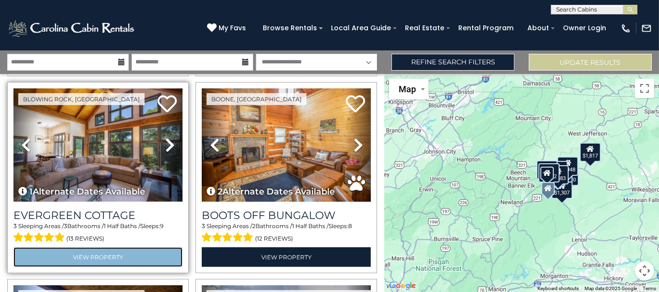
click at [138, 247] on link "View Property" at bounding box center [97, 257] width 169 height 20
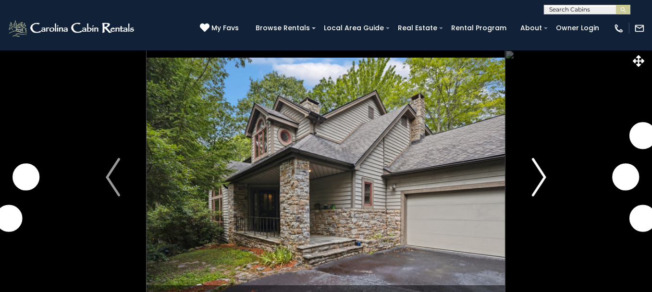
click at [533, 187] on img "Next" at bounding box center [539, 177] width 14 height 38
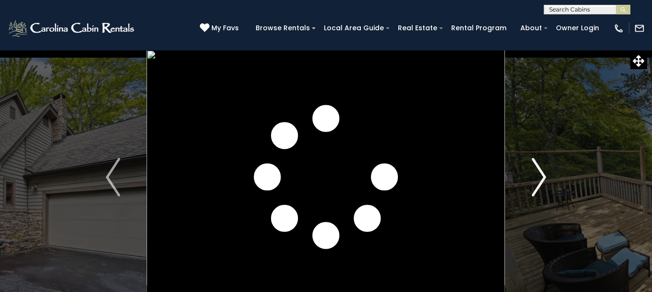
click at [533, 187] on img "Next" at bounding box center [539, 177] width 14 height 38
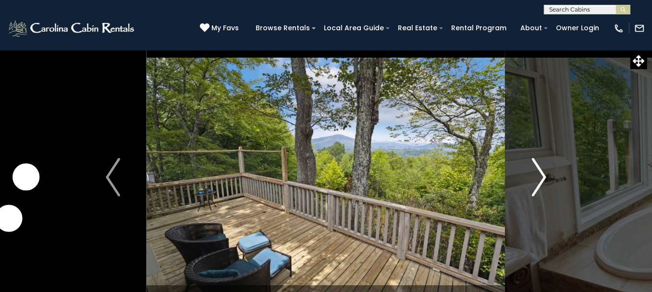
click at [533, 187] on img "Next" at bounding box center [539, 177] width 14 height 38
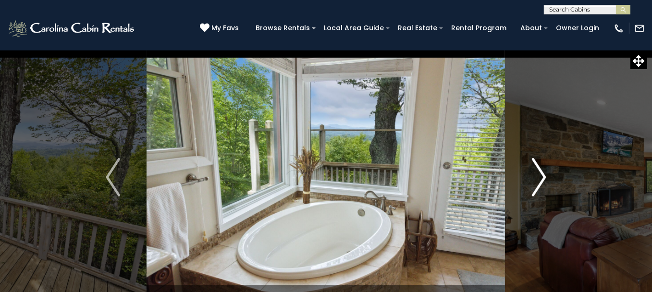
click at [533, 187] on img "Next" at bounding box center [539, 177] width 14 height 38
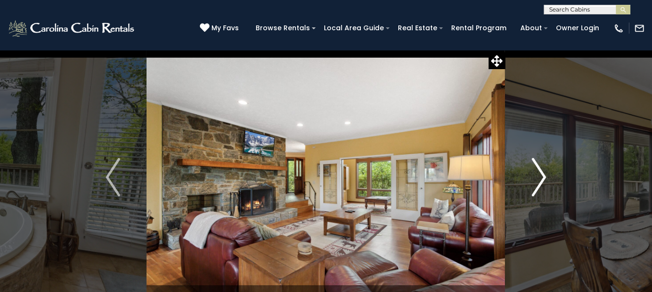
click at [533, 187] on img "Next" at bounding box center [539, 177] width 14 height 38
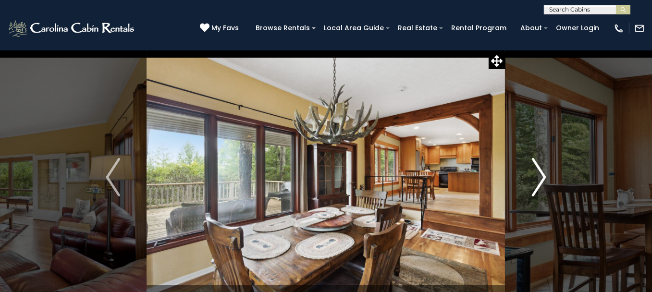
click at [533, 187] on img "Next" at bounding box center [539, 177] width 14 height 38
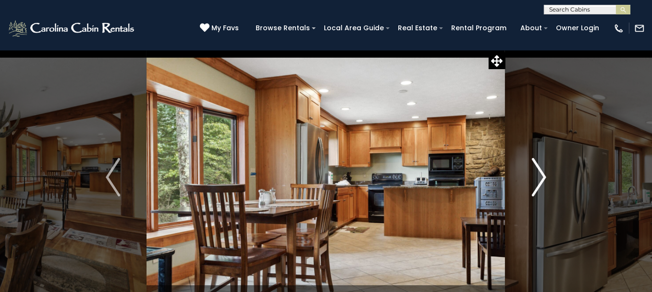
click at [533, 187] on img "Next" at bounding box center [539, 177] width 14 height 38
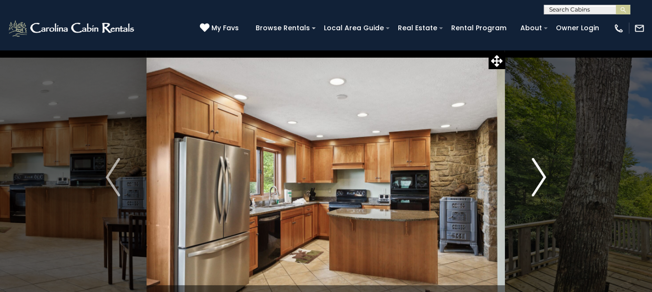
click at [533, 187] on img "Next" at bounding box center [539, 177] width 14 height 38
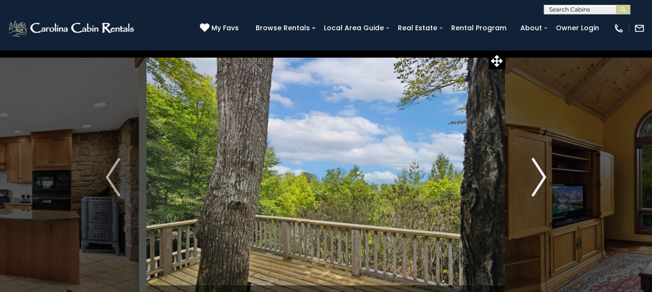
click at [533, 187] on img "Next" at bounding box center [539, 177] width 14 height 38
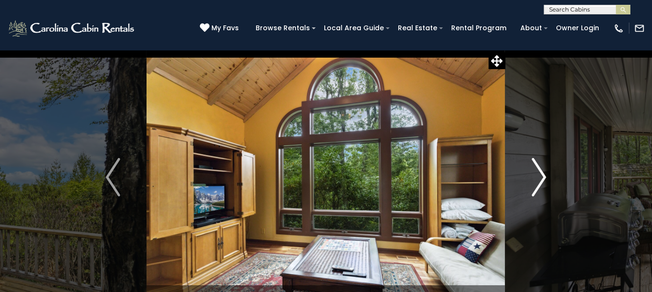
click at [533, 187] on img "Next" at bounding box center [539, 177] width 14 height 38
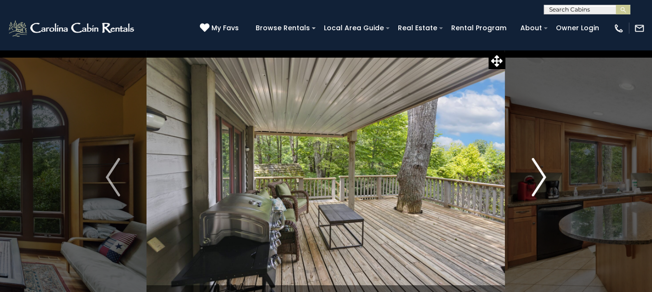
click at [533, 187] on img "Next" at bounding box center [539, 177] width 14 height 38
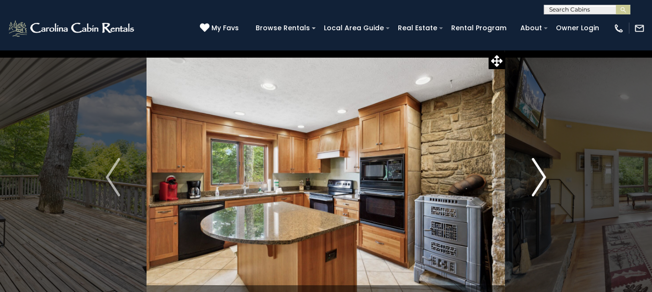
click at [533, 187] on img "Next" at bounding box center [539, 177] width 14 height 38
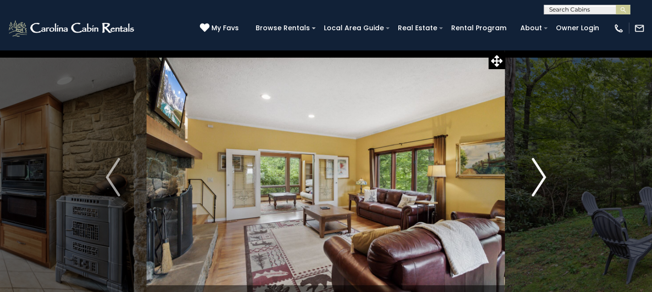
click at [533, 187] on img "Next" at bounding box center [539, 177] width 14 height 38
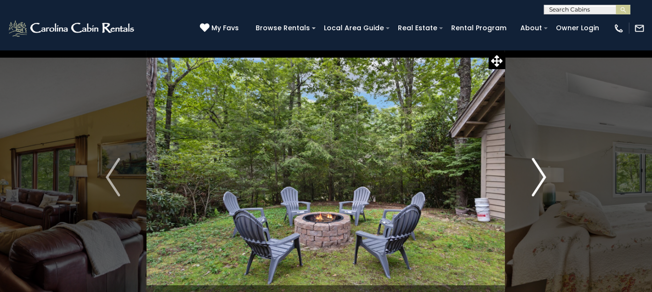
click at [533, 187] on img "Next" at bounding box center [539, 177] width 14 height 38
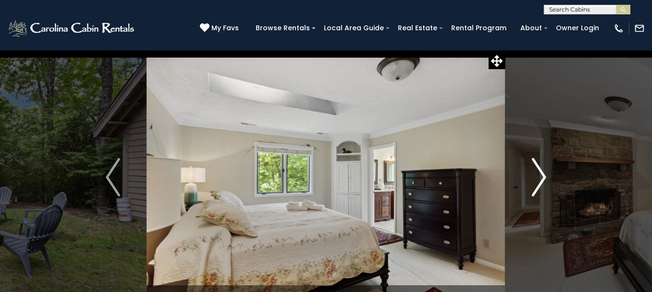
click at [533, 187] on img "Next" at bounding box center [539, 177] width 14 height 38
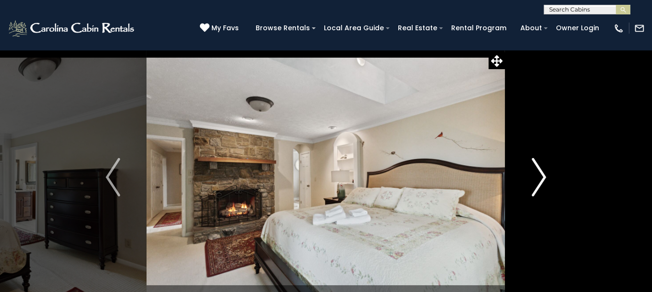
click at [533, 187] on img "Next" at bounding box center [539, 177] width 14 height 38
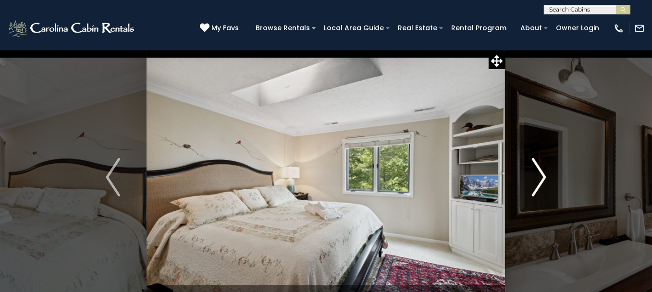
click at [533, 187] on img "Next" at bounding box center [539, 177] width 14 height 38
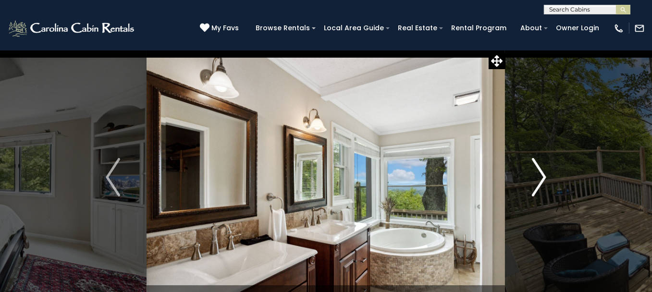
click at [533, 187] on img "Next" at bounding box center [539, 177] width 14 height 38
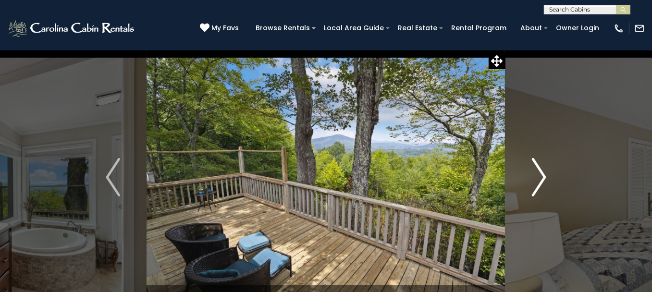
click at [533, 187] on img "Next" at bounding box center [539, 177] width 14 height 38
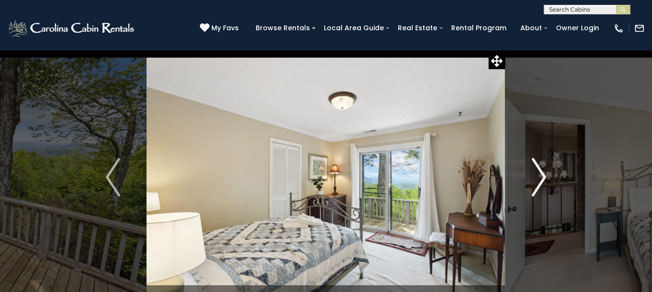
click at [533, 187] on img "Next" at bounding box center [539, 177] width 14 height 38
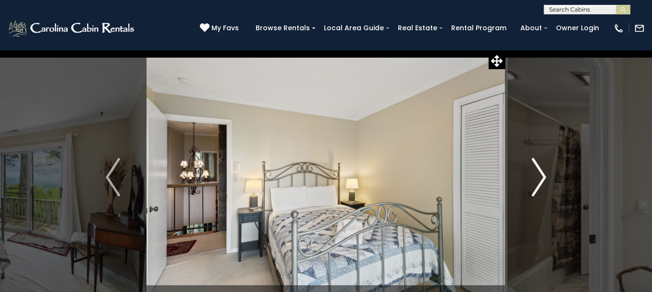
click at [533, 187] on img "Next" at bounding box center [539, 177] width 14 height 38
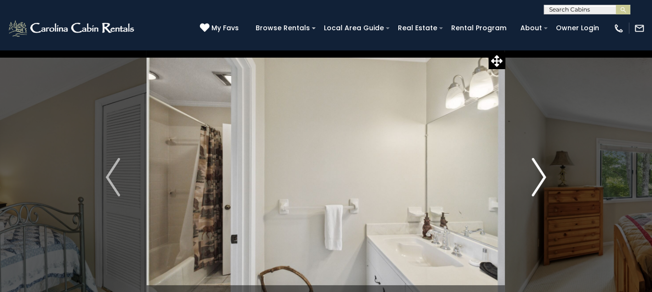
click at [533, 187] on img "Next" at bounding box center [539, 177] width 14 height 38
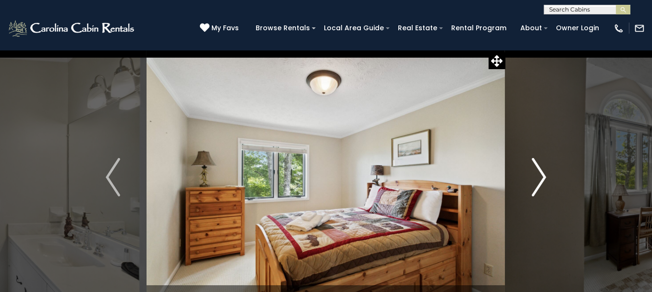
click at [533, 187] on img "Next" at bounding box center [539, 177] width 14 height 38
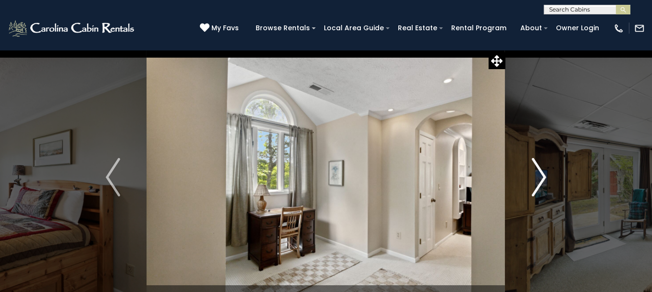
click at [533, 187] on img "Next" at bounding box center [539, 177] width 14 height 38
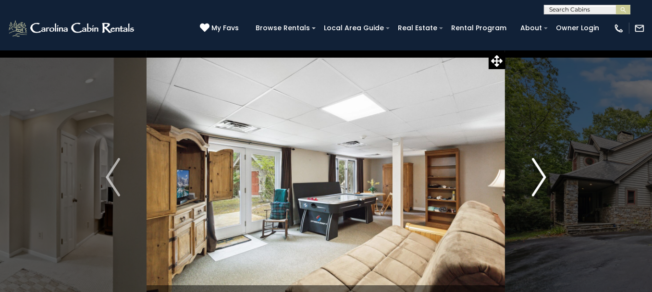
click at [524, 188] on button "Next" at bounding box center [538, 177] width 67 height 255
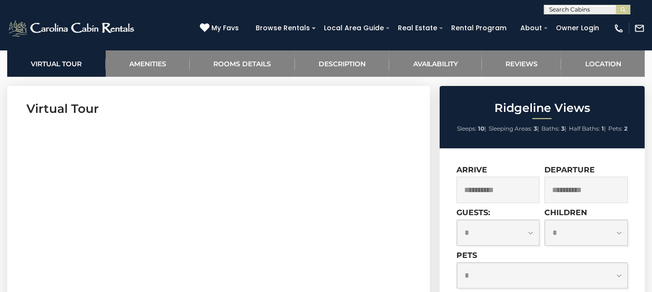
scroll to position [384, 0]
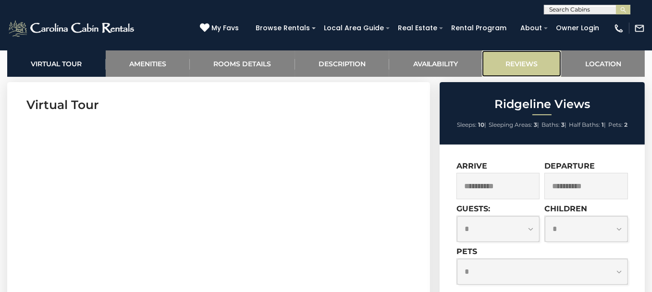
click at [510, 58] on link "Reviews" at bounding box center [522, 63] width 80 height 26
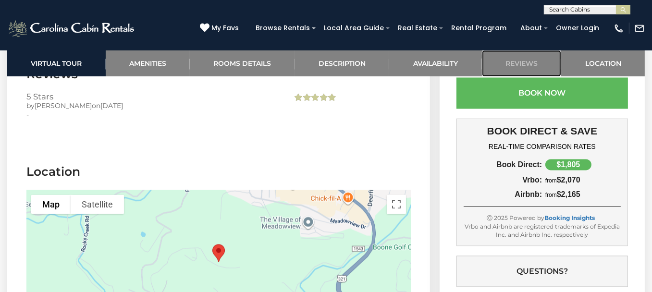
scroll to position [2319, 0]
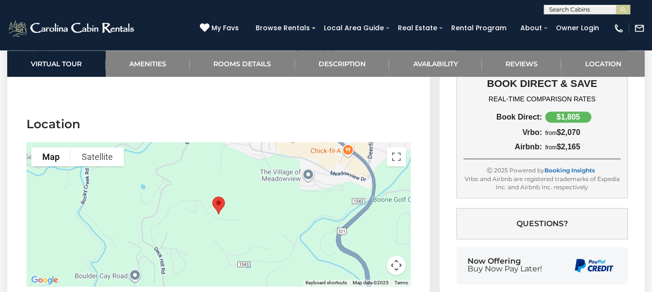
click at [393, 256] on button "Map camera controls" at bounding box center [396, 265] width 19 height 19
click at [371, 256] on button "Zoom out" at bounding box center [372, 265] width 19 height 19
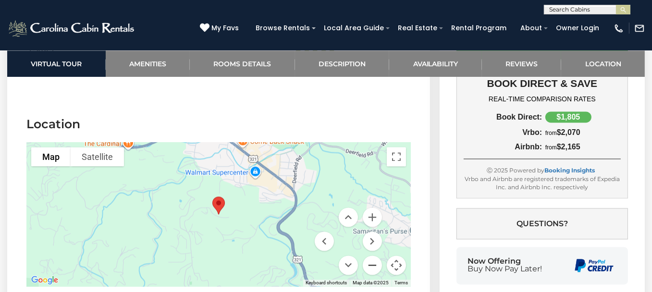
click at [371, 256] on button "Zoom out" at bounding box center [372, 265] width 19 height 19
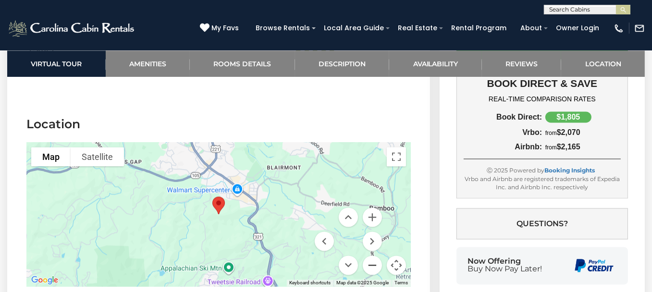
click at [371, 256] on button "Zoom out" at bounding box center [372, 265] width 19 height 19
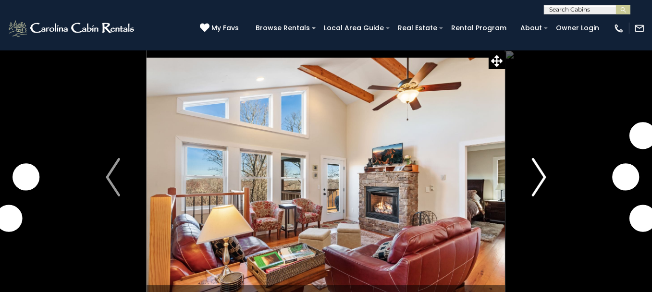
click at [531, 188] on button "Next" at bounding box center [538, 177] width 67 height 255
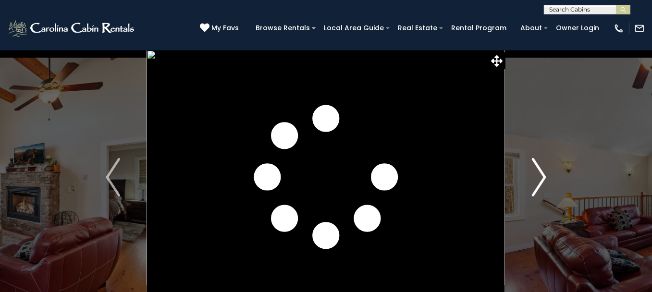
click at [531, 188] on button "Next" at bounding box center [538, 177] width 67 height 255
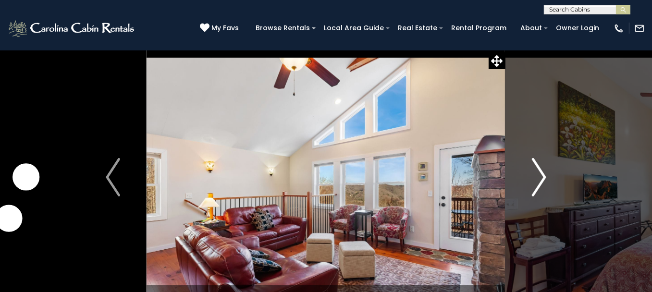
click at [531, 188] on button "Next" at bounding box center [538, 177] width 67 height 255
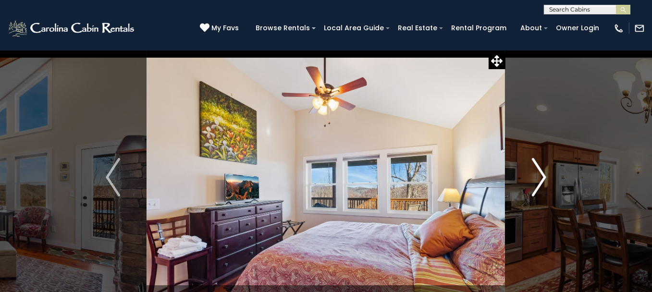
click at [531, 188] on button "Next" at bounding box center [538, 177] width 67 height 255
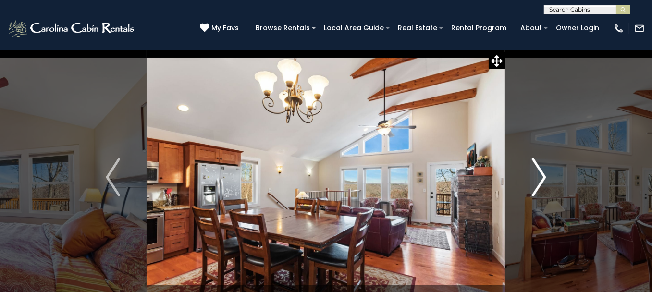
click at [531, 188] on button "Next" at bounding box center [538, 177] width 67 height 255
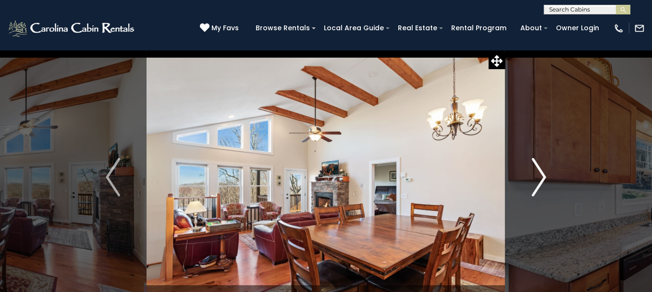
click at [531, 188] on button "Next" at bounding box center [538, 177] width 67 height 255
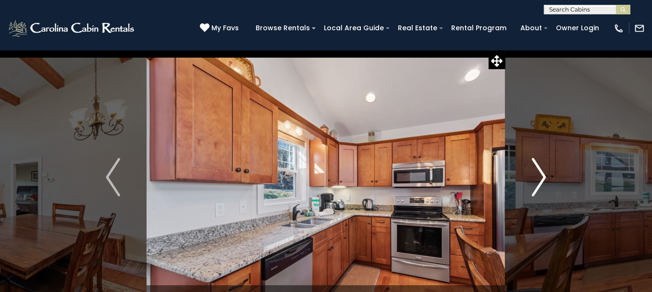
click at [531, 188] on button "Next" at bounding box center [538, 177] width 67 height 255
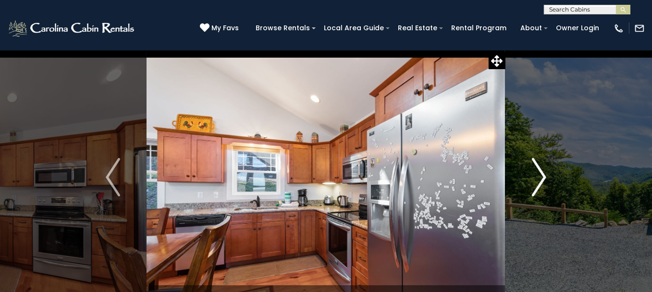
click at [531, 188] on button "Next" at bounding box center [538, 177] width 67 height 255
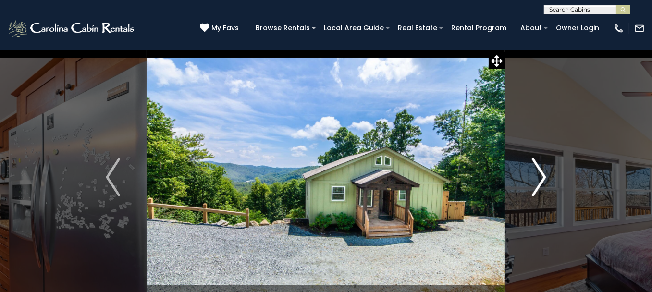
click at [531, 188] on button "Next" at bounding box center [538, 177] width 67 height 255
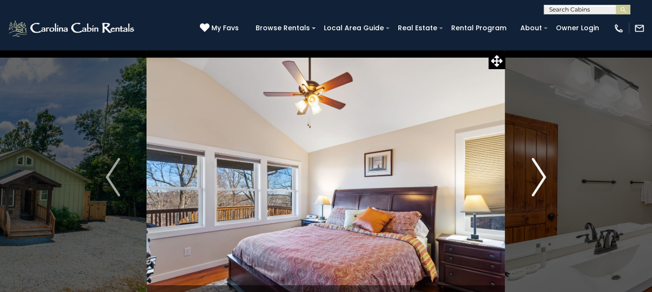
click at [531, 188] on button "Next" at bounding box center [538, 177] width 67 height 255
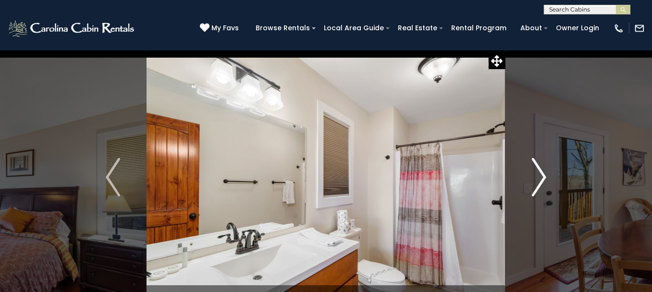
click at [531, 188] on button "Next" at bounding box center [538, 177] width 67 height 255
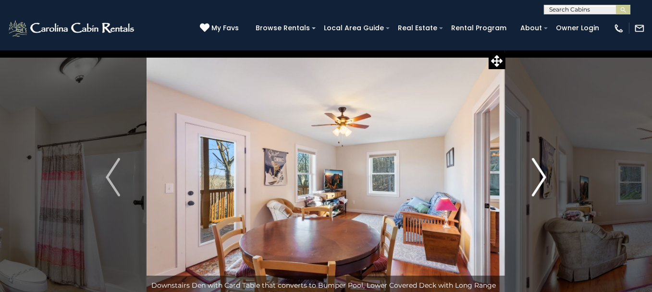
click at [531, 188] on button "Next" at bounding box center [538, 177] width 67 height 255
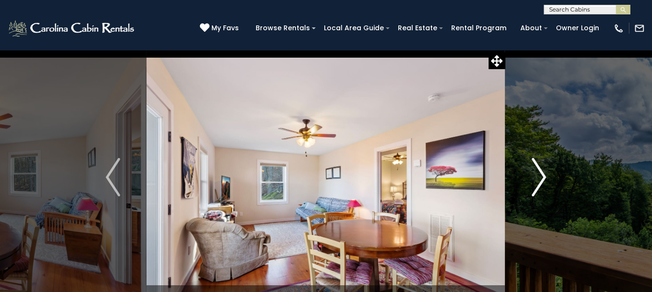
click at [531, 188] on button "Next" at bounding box center [538, 177] width 67 height 255
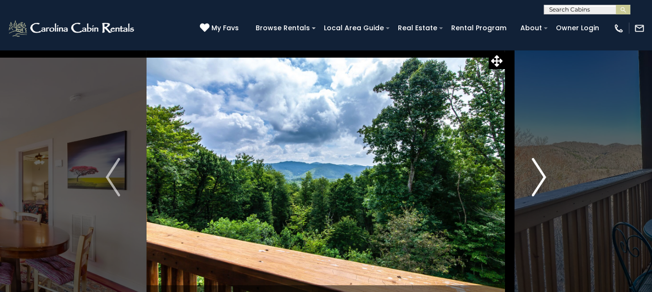
click at [531, 188] on button "Next" at bounding box center [538, 177] width 67 height 255
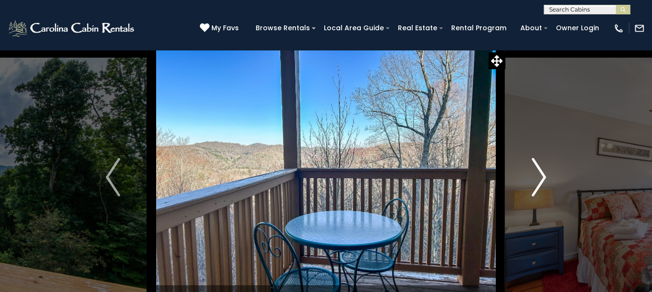
click at [531, 188] on button "Next" at bounding box center [538, 177] width 67 height 255
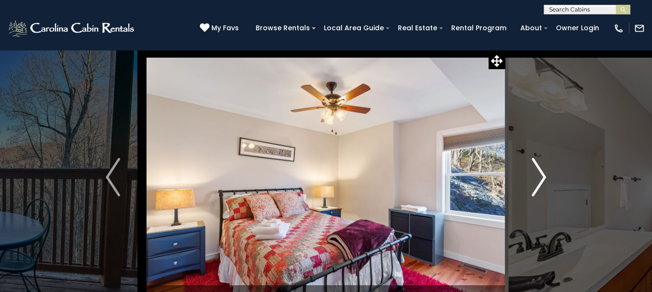
click at [531, 188] on button "Next" at bounding box center [538, 177] width 67 height 255
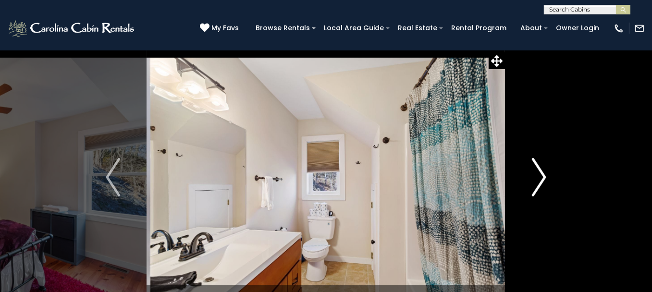
click at [531, 188] on button "Next" at bounding box center [538, 177] width 67 height 255
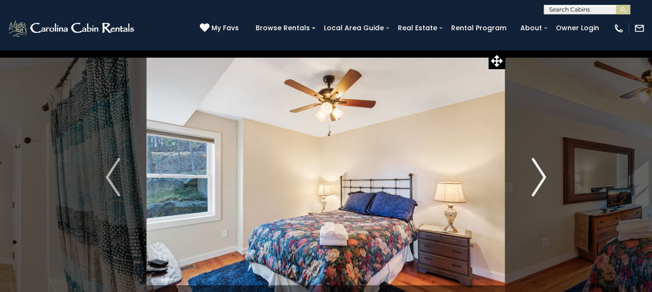
click at [531, 188] on button "Next" at bounding box center [538, 177] width 67 height 255
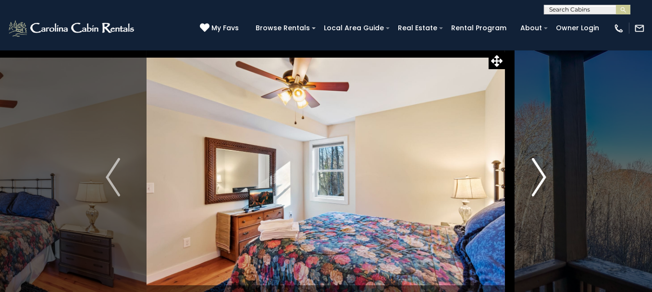
click at [531, 188] on button "Next" at bounding box center [538, 177] width 67 height 255
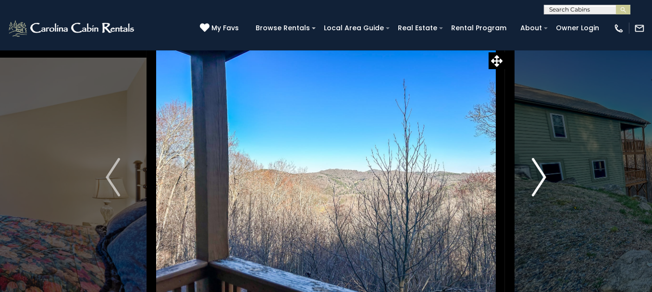
click at [531, 188] on button "Next" at bounding box center [538, 177] width 67 height 255
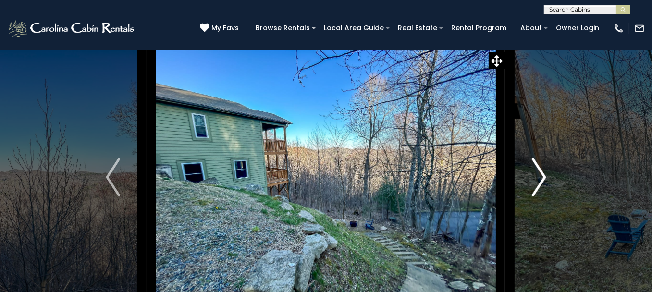
click at [531, 188] on button "Next" at bounding box center [538, 177] width 67 height 255
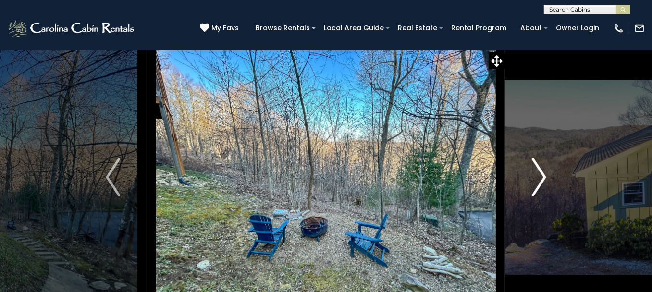
click at [531, 188] on button "Next" at bounding box center [538, 177] width 67 height 255
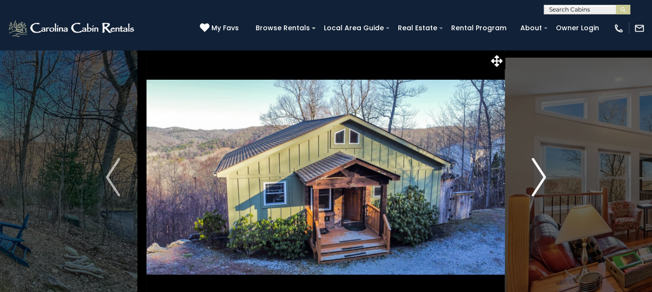
click at [538, 183] on img "Next" at bounding box center [539, 177] width 14 height 38
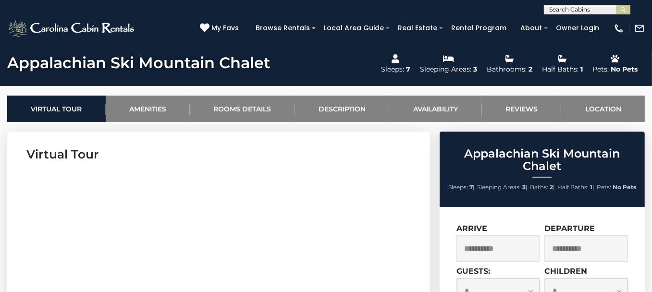
scroll to position [336, 0]
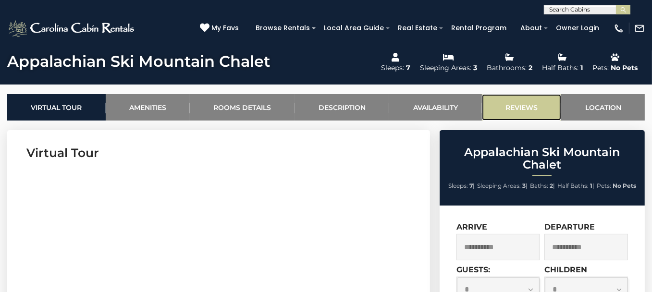
click at [511, 106] on link "Reviews" at bounding box center [522, 107] width 80 height 26
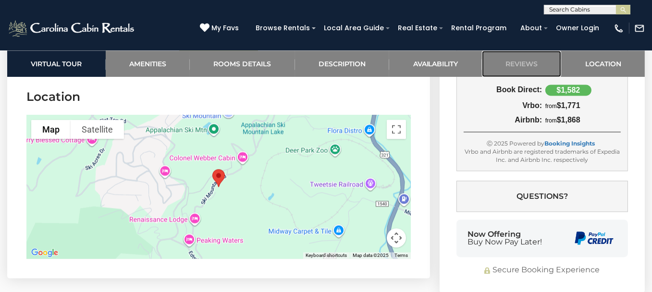
scroll to position [2503, 0]
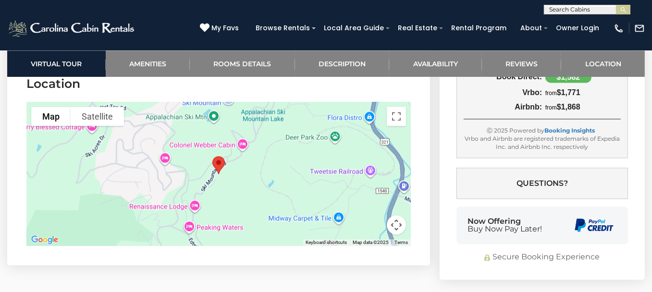
click at [397, 225] on button "Map camera controls" at bounding box center [396, 224] width 19 height 19
click at [374, 222] on button "Zoom out" at bounding box center [372, 224] width 19 height 19
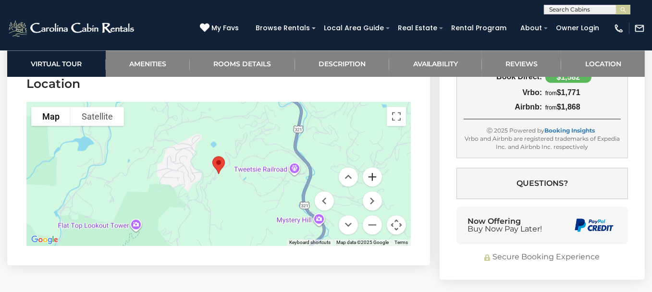
click at [367, 175] on button "Zoom in" at bounding box center [372, 176] width 19 height 19
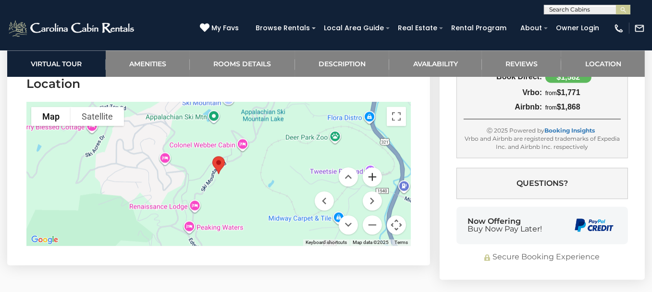
click at [367, 175] on button "Zoom in" at bounding box center [372, 176] width 19 height 19
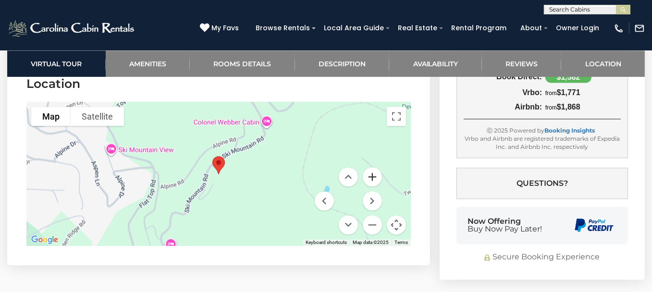
click at [367, 175] on button "Zoom in" at bounding box center [372, 176] width 19 height 19
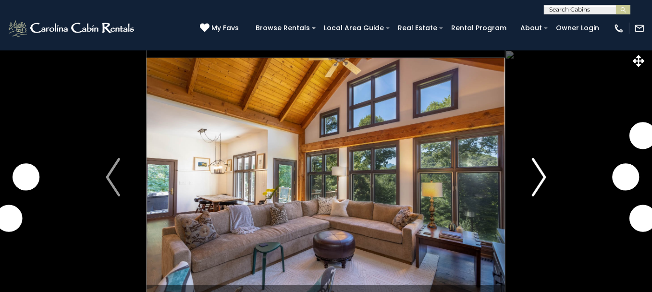
click at [536, 188] on img "Next" at bounding box center [539, 177] width 14 height 38
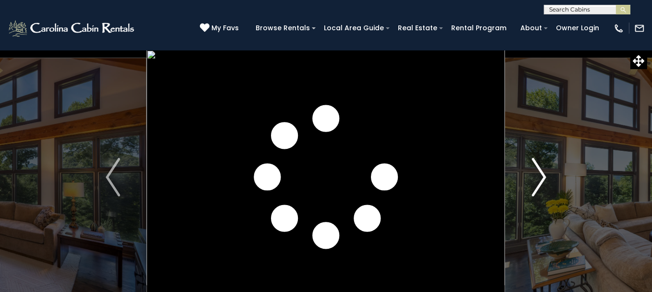
click at [536, 188] on img "Next" at bounding box center [539, 177] width 14 height 38
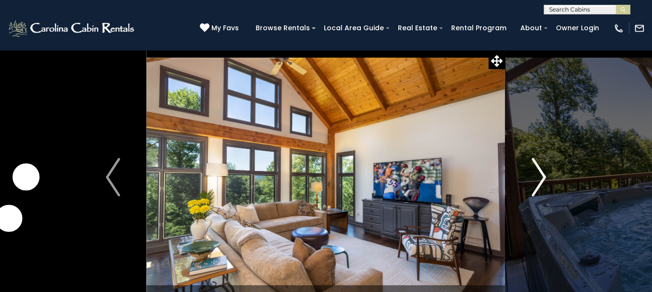
click at [536, 188] on img "Next" at bounding box center [539, 177] width 14 height 38
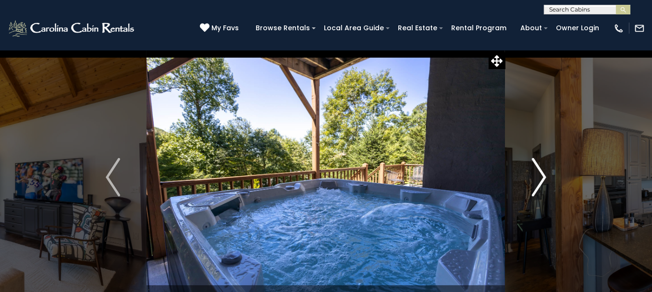
click at [536, 188] on img "Next" at bounding box center [539, 177] width 14 height 38
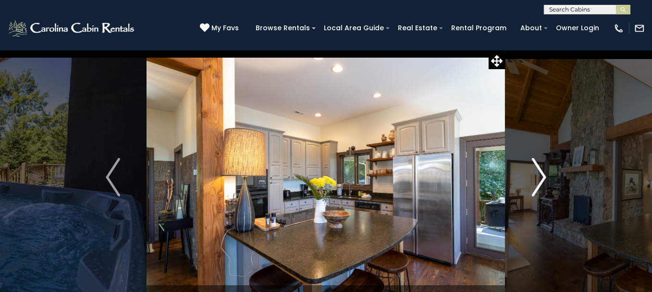
click at [536, 188] on img "Next" at bounding box center [539, 177] width 14 height 38
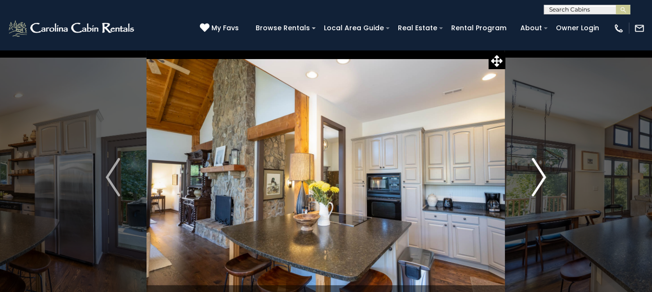
click at [536, 188] on img "Next" at bounding box center [539, 177] width 14 height 38
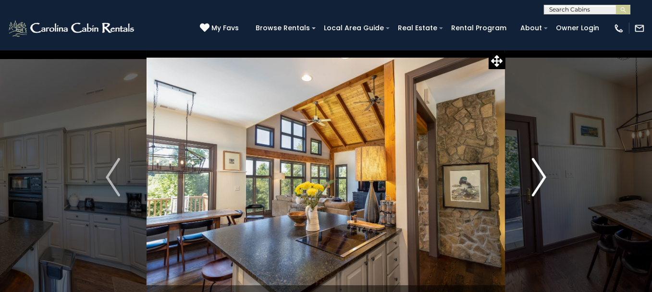
click at [536, 188] on img "Next" at bounding box center [539, 177] width 14 height 38
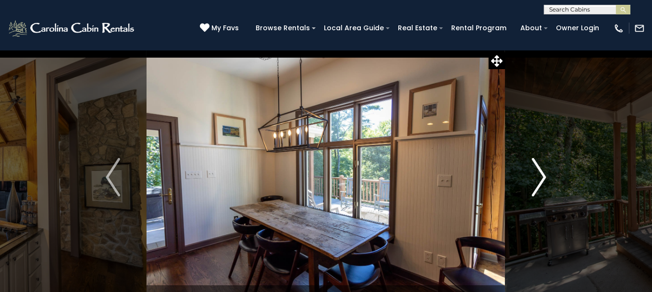
click at [536, 188] on img "Next" at bounding box center [539, 177] width 14 height 38
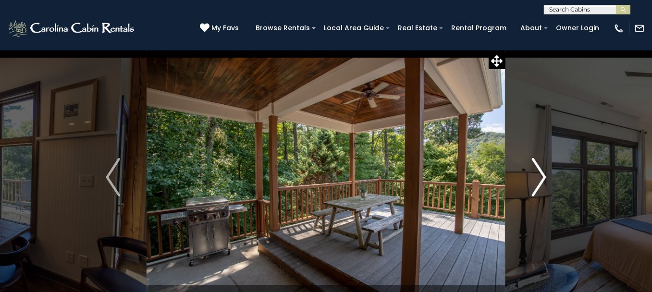
click at [536, 188] on img "Next" at bounding box center [539, 177] width 14 height 38
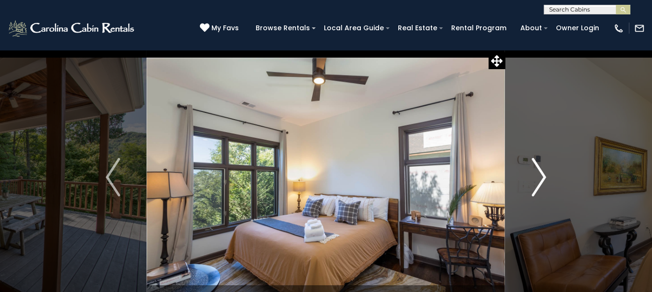
click at [536, 188] on img "Next" at bounding box center [539, 177] width 14 height 38
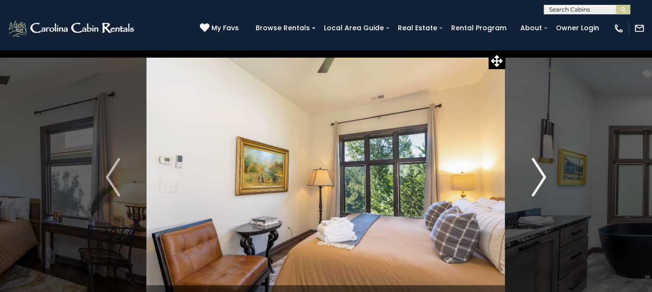
click at [536, 188] on img "Next" at bounding box center [539, 177] width 14 height 38
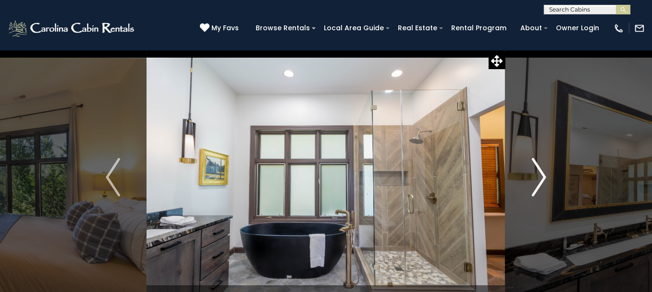
click at [536, 188] on img "Next" at bounding box center [539, 177] width 14 height 38
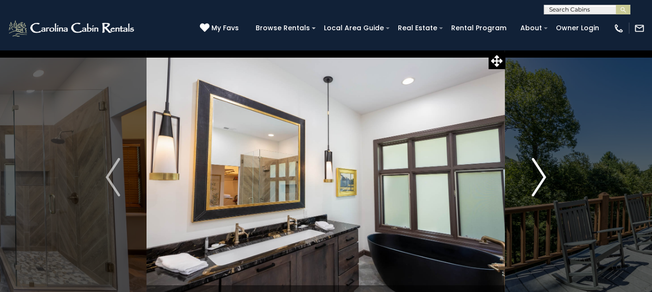
click at [536, 188] on img "Next" at bounding box center [539, 177] width 14 height 38
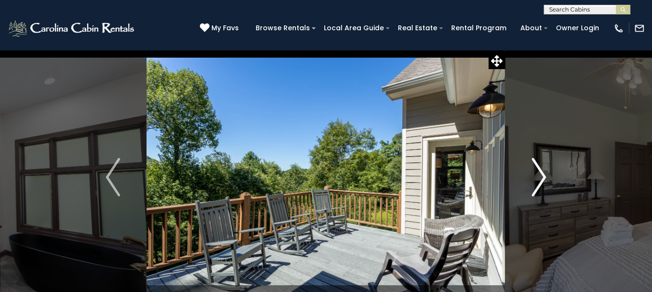
click at [536, 188] on img "Next" at bounding box center [539, 177] width 14 height 38
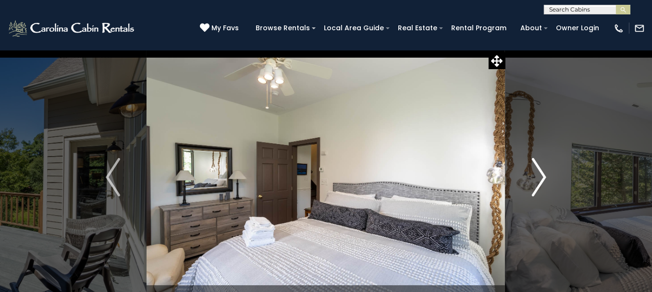
click at [536, 188] on img "Next" at bounding box center [539, 177] width 14 height 38
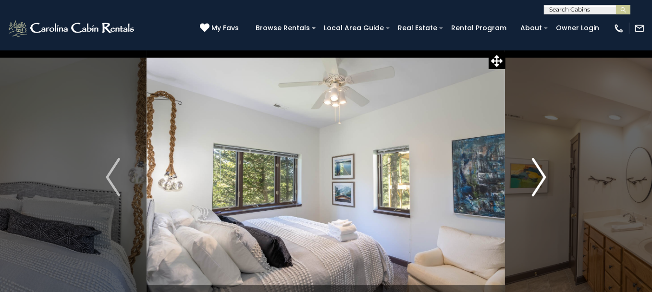
click at [536, 188] on img "Next" at bounding box center [539, 177] width 14 height 38
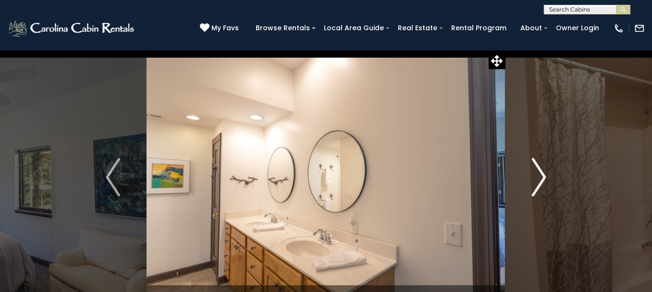
click at [536, 188] on img "Next" at bounding box center [539, 177] width 14 height 38
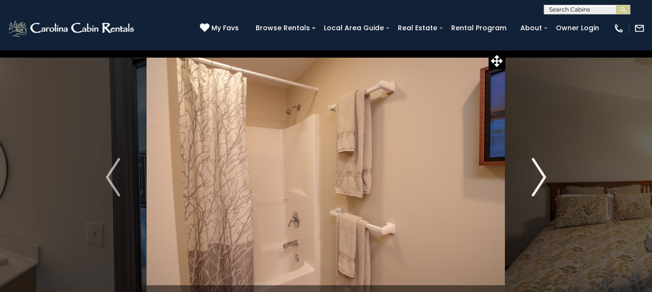
click at [536, 188] on img "Next" at bounding box center [539, 177] width 14 height 38
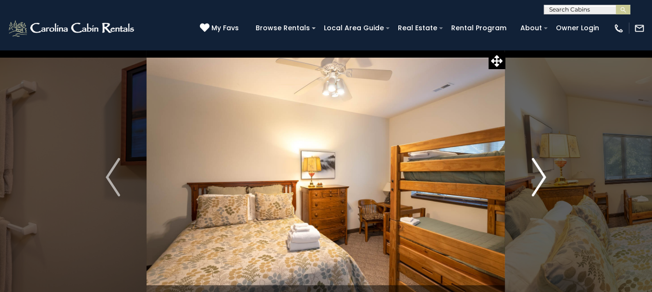
click at [536, 188] on img "Next" at bounding box center [539, 177] width 14 height 38
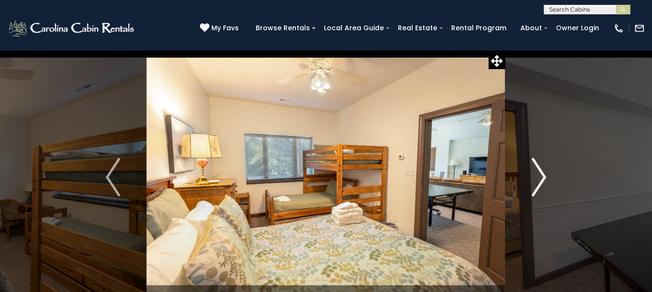
click at [536, 188] on img "Next" at bounding box center [539, 177] width 14 height 38
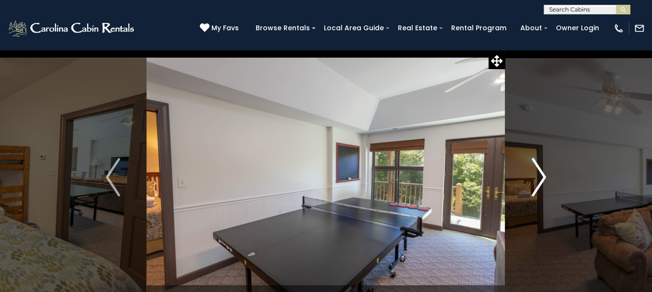
click at [536, 188] on img "Next" at bounding box center [539, 177] width 14 height 38
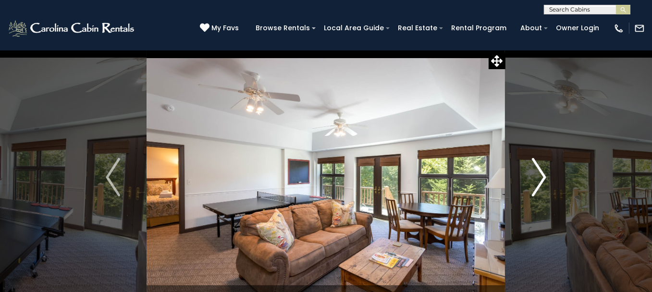
click at [536, 188] on img "Next" at bounding box center [539, 177] width 14 height 38
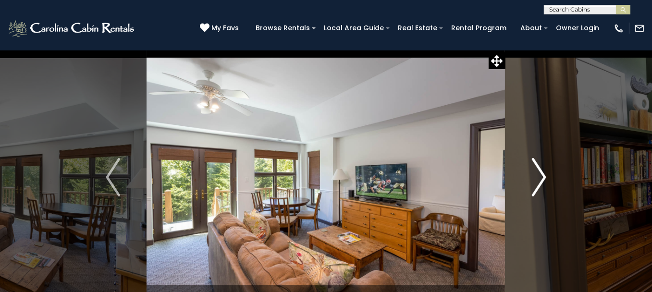
click at [536, 188] on img "Next" at bounding box center [539, 177] width 14 height 38
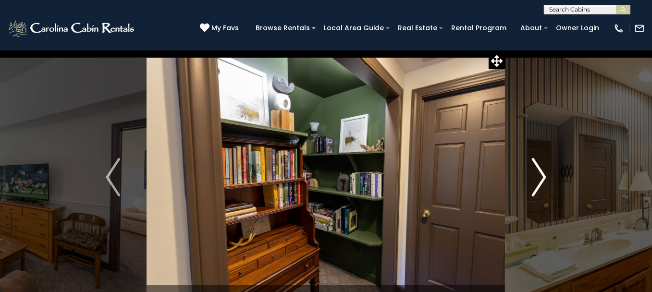
click at [536, 188] on img "Next" at bounding box center [539, 177] width 14 height 38
